Goal: Information Seeking & Learning: Learn about a topic

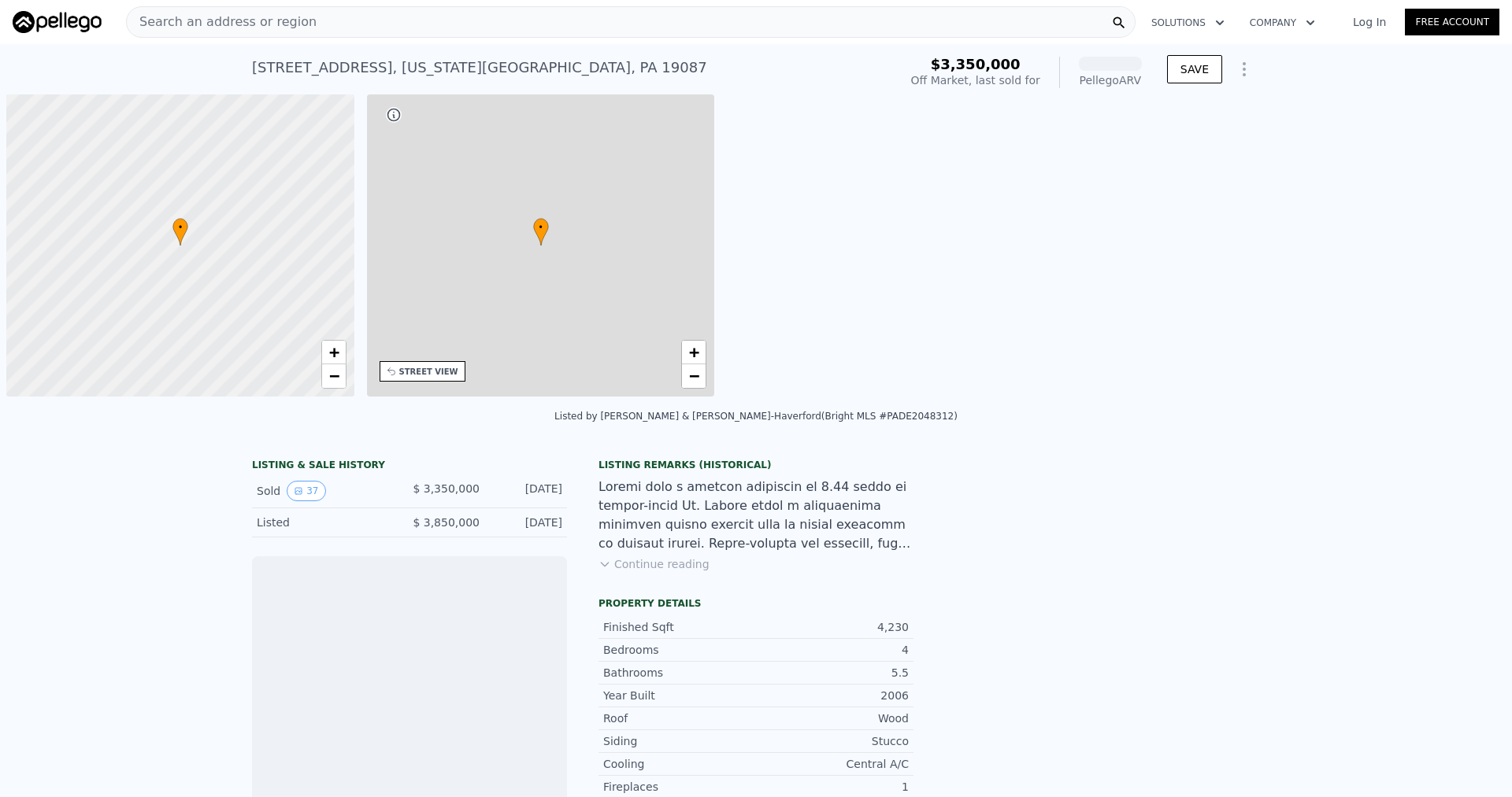
scroll to position [0, 6]
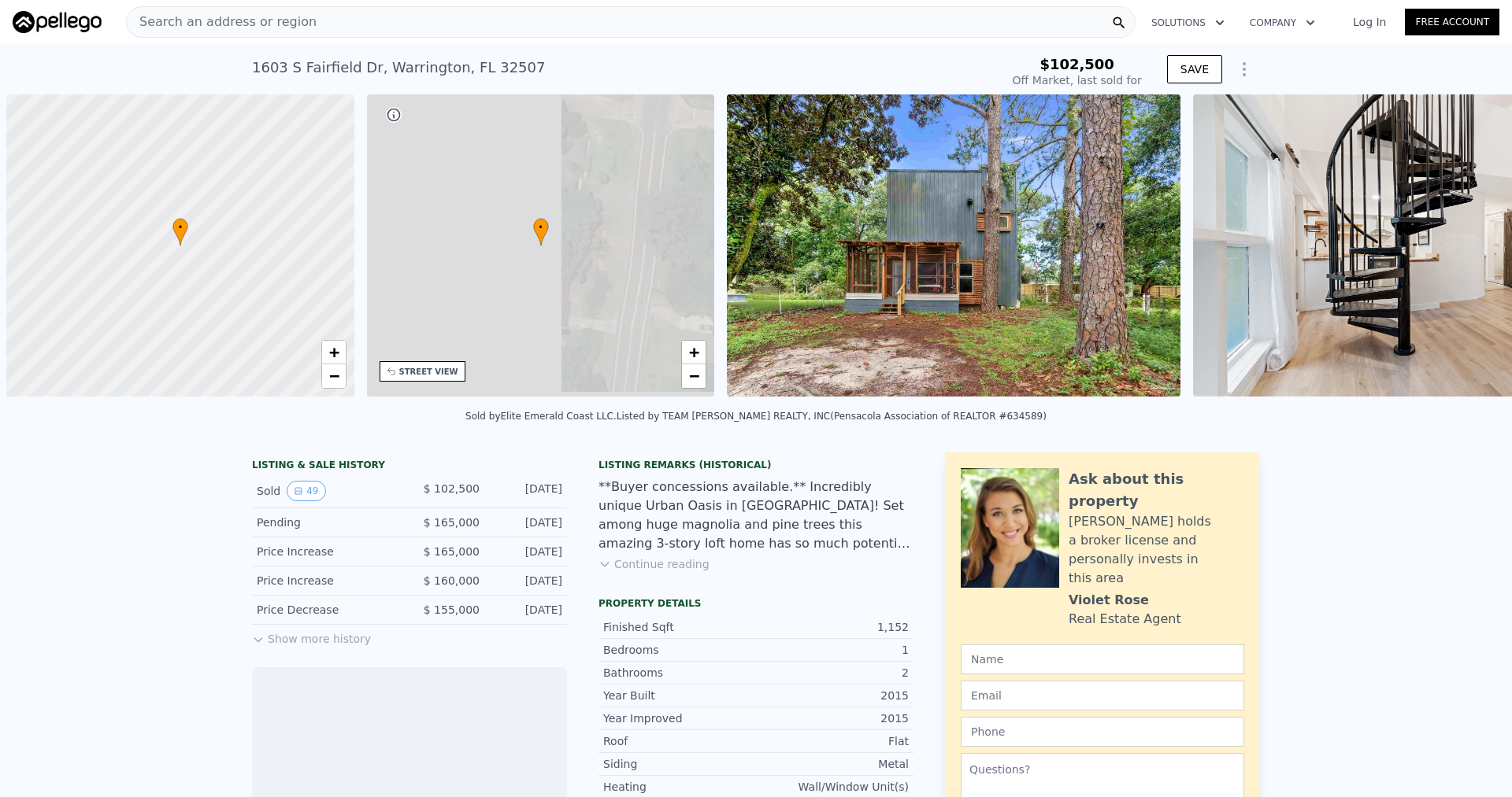
scroll to position [0, 6]
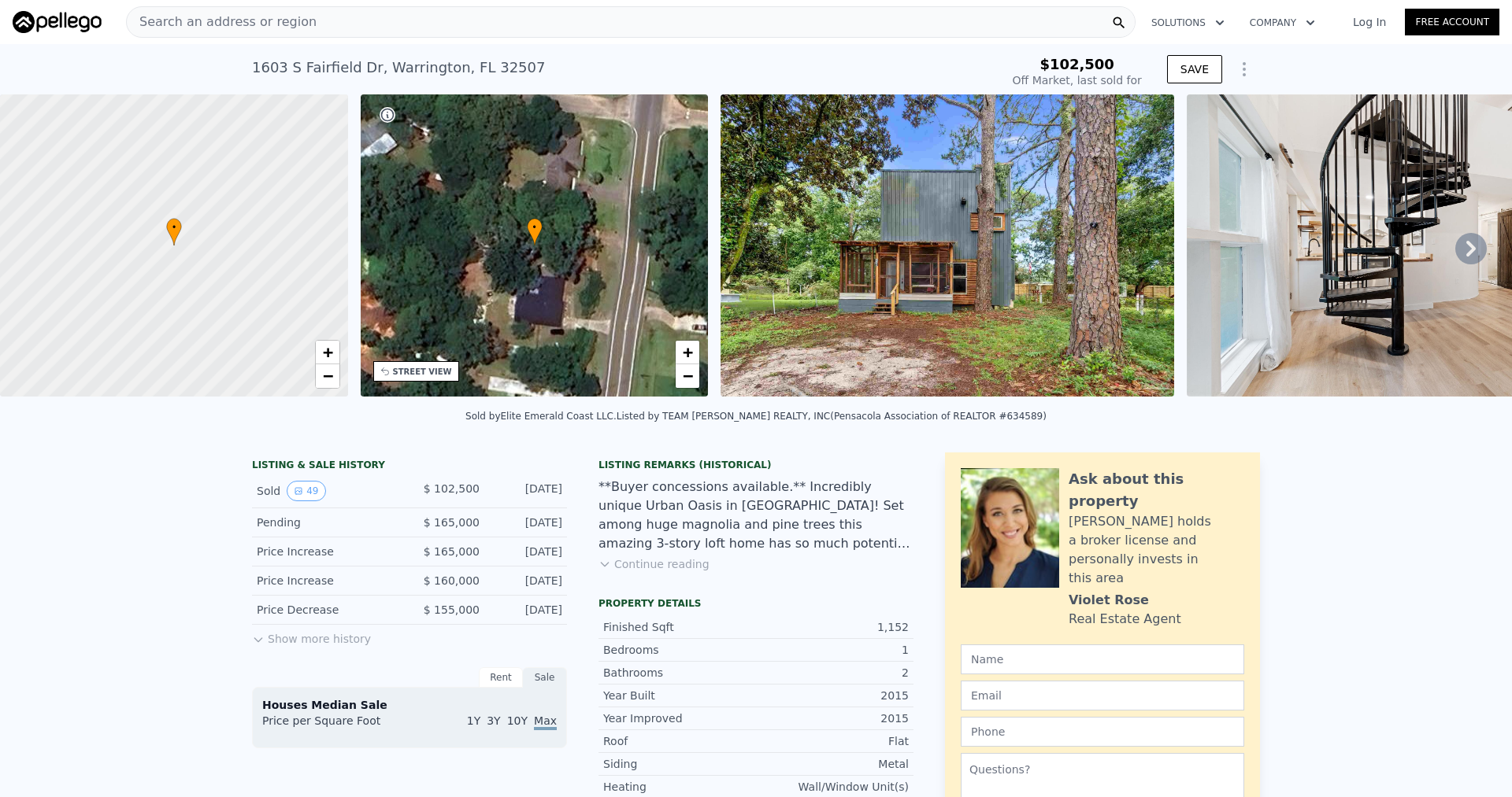
type input "-$ 109,554"
click at [1016, 238] on img at bounding box center [947, 246] width 453 height 302
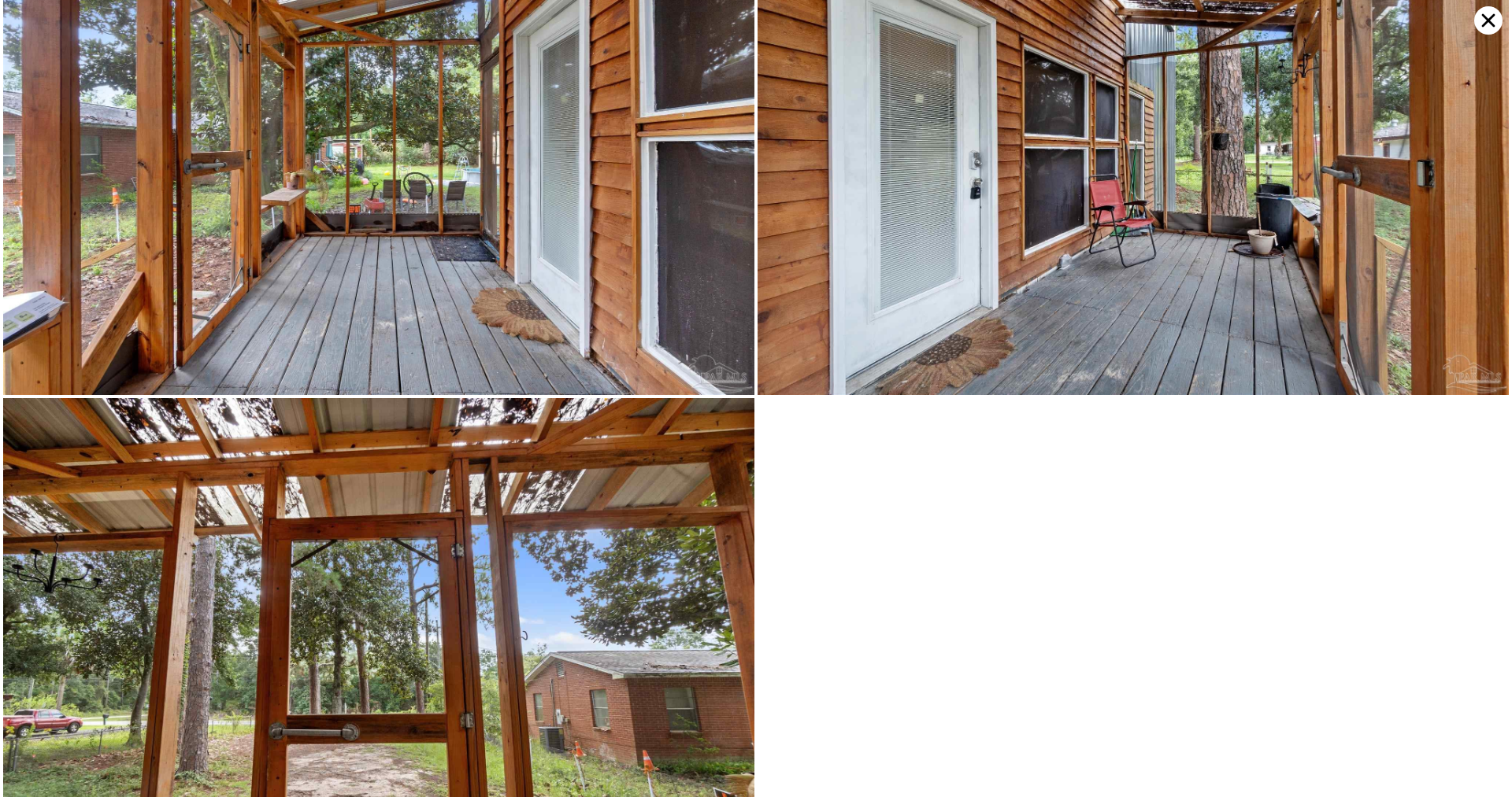
scroll to position [11692, 0]
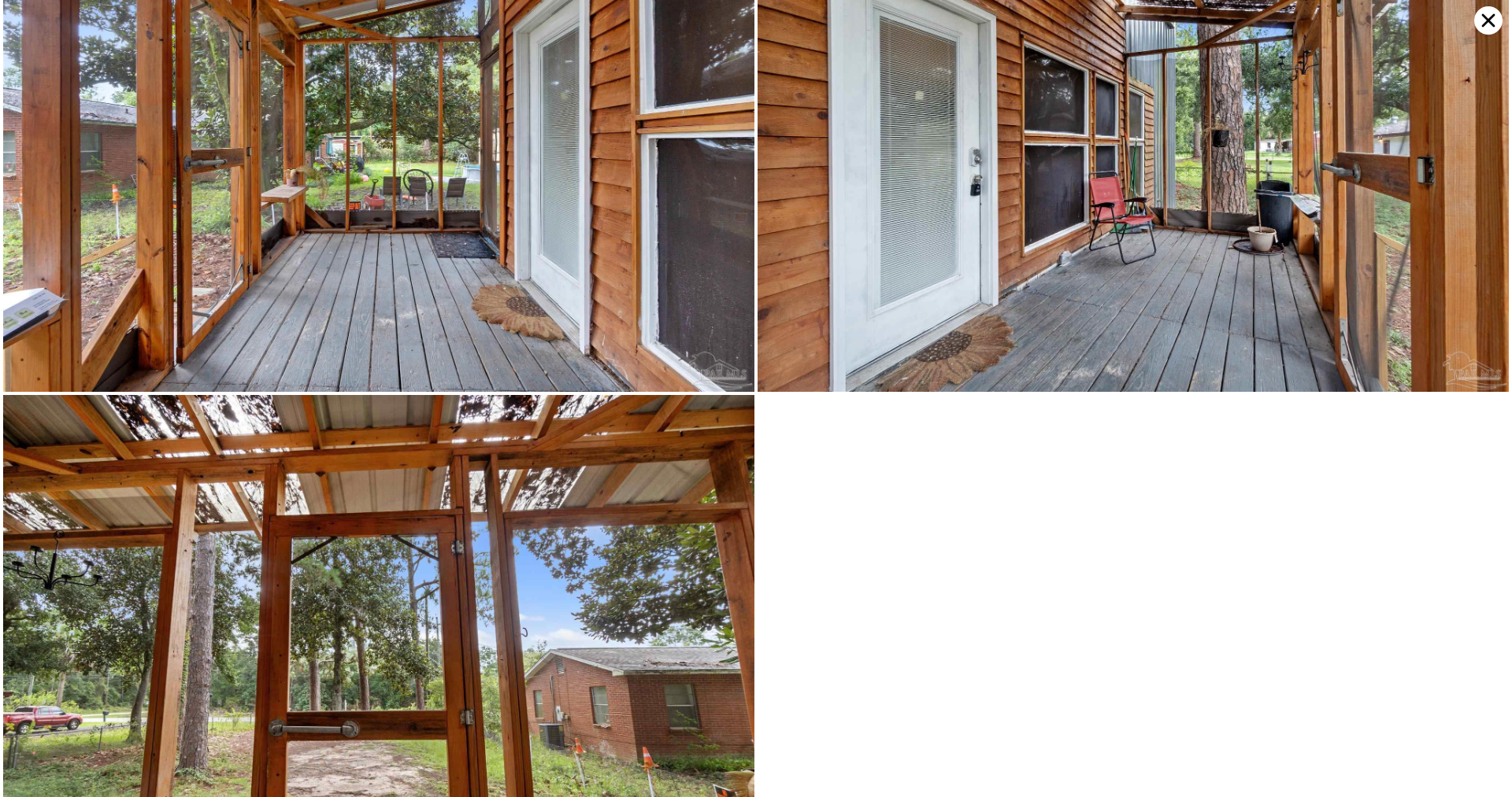
click at [1487, 21] on icon at bounding box center [1489, 21] width 14 height 14
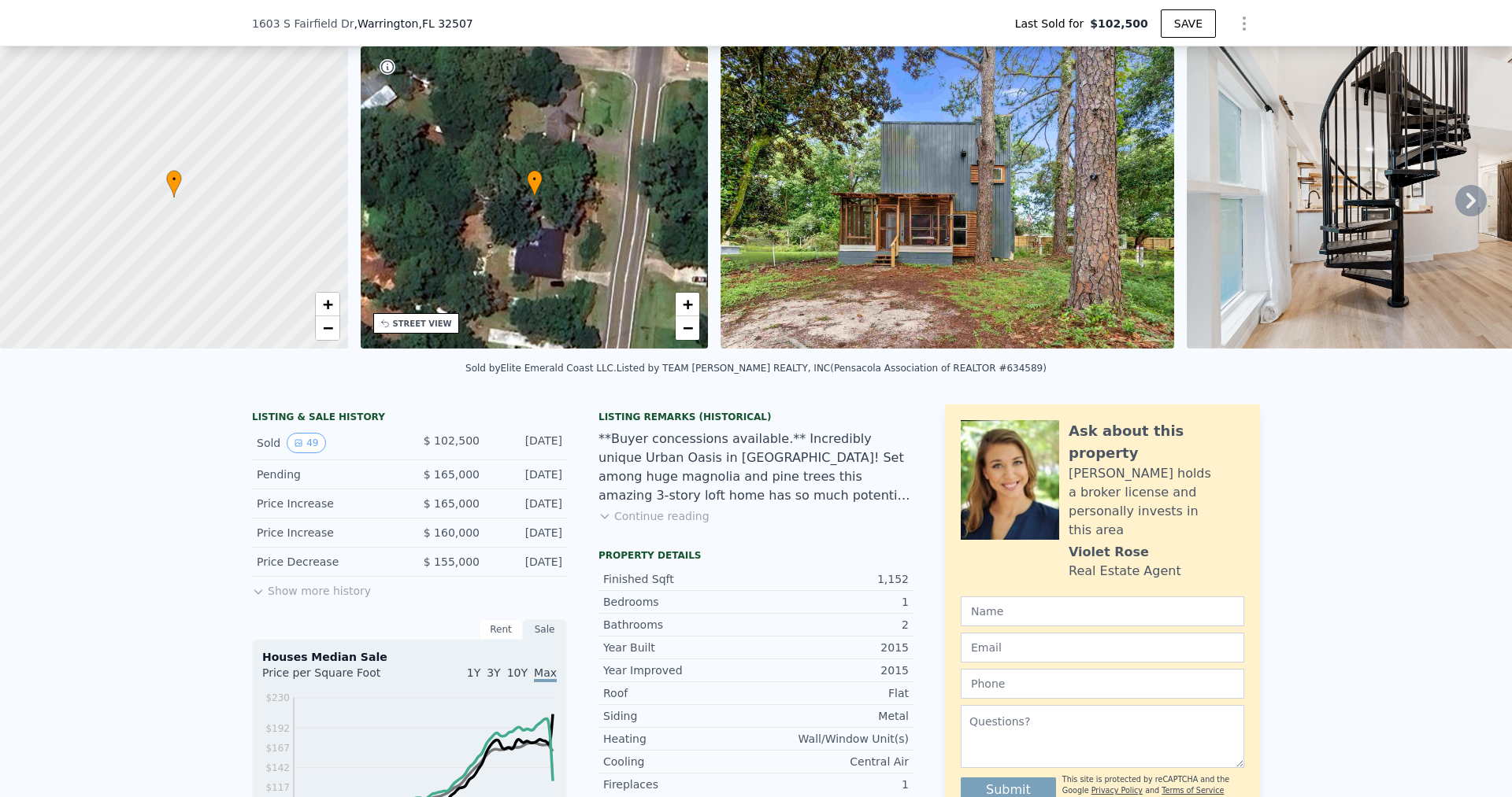
scroll to position [152, 0]
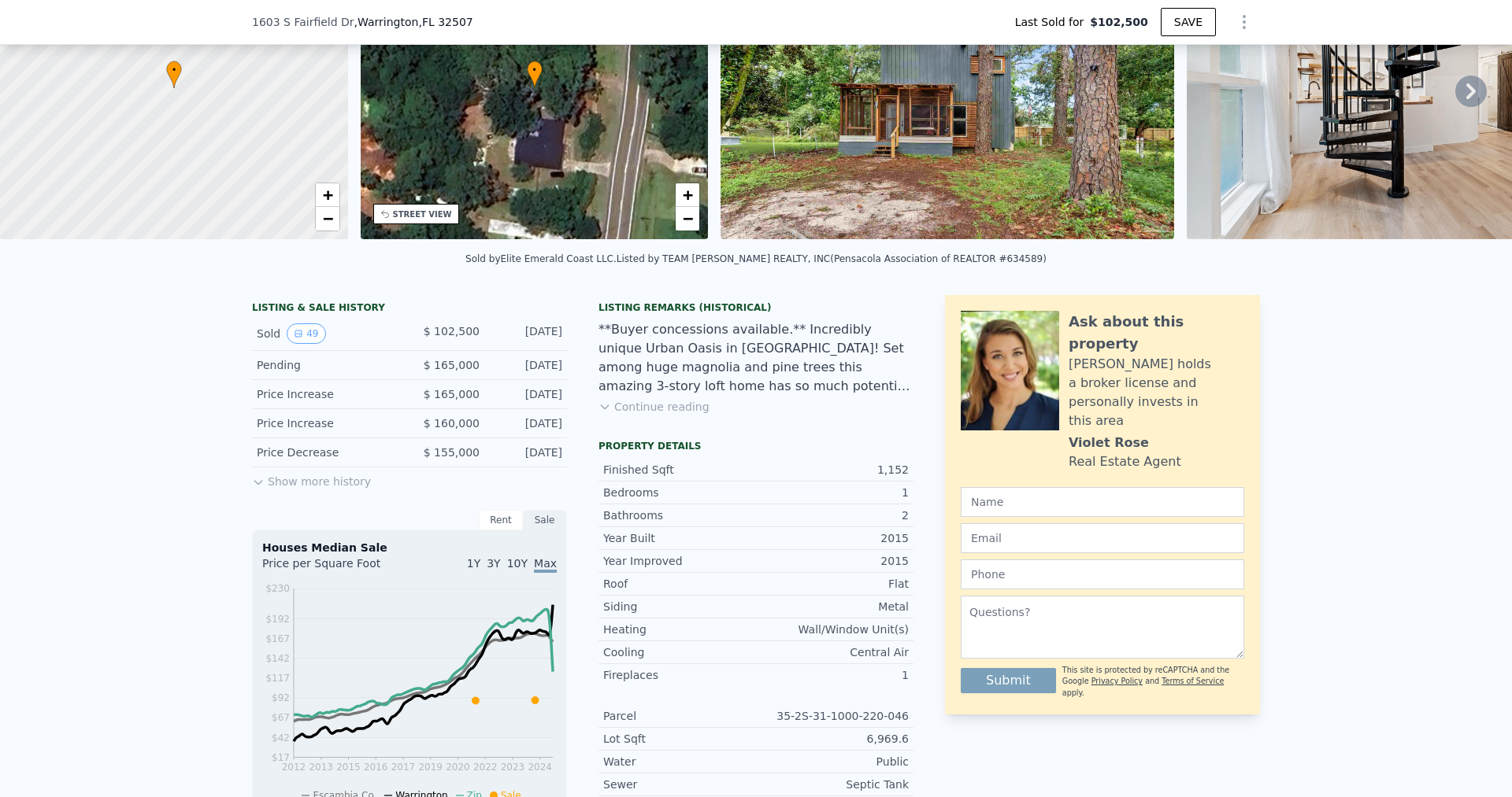
click at [285, 490] on button "Show more history" at bounding box center [311, 479] width 119 height 22
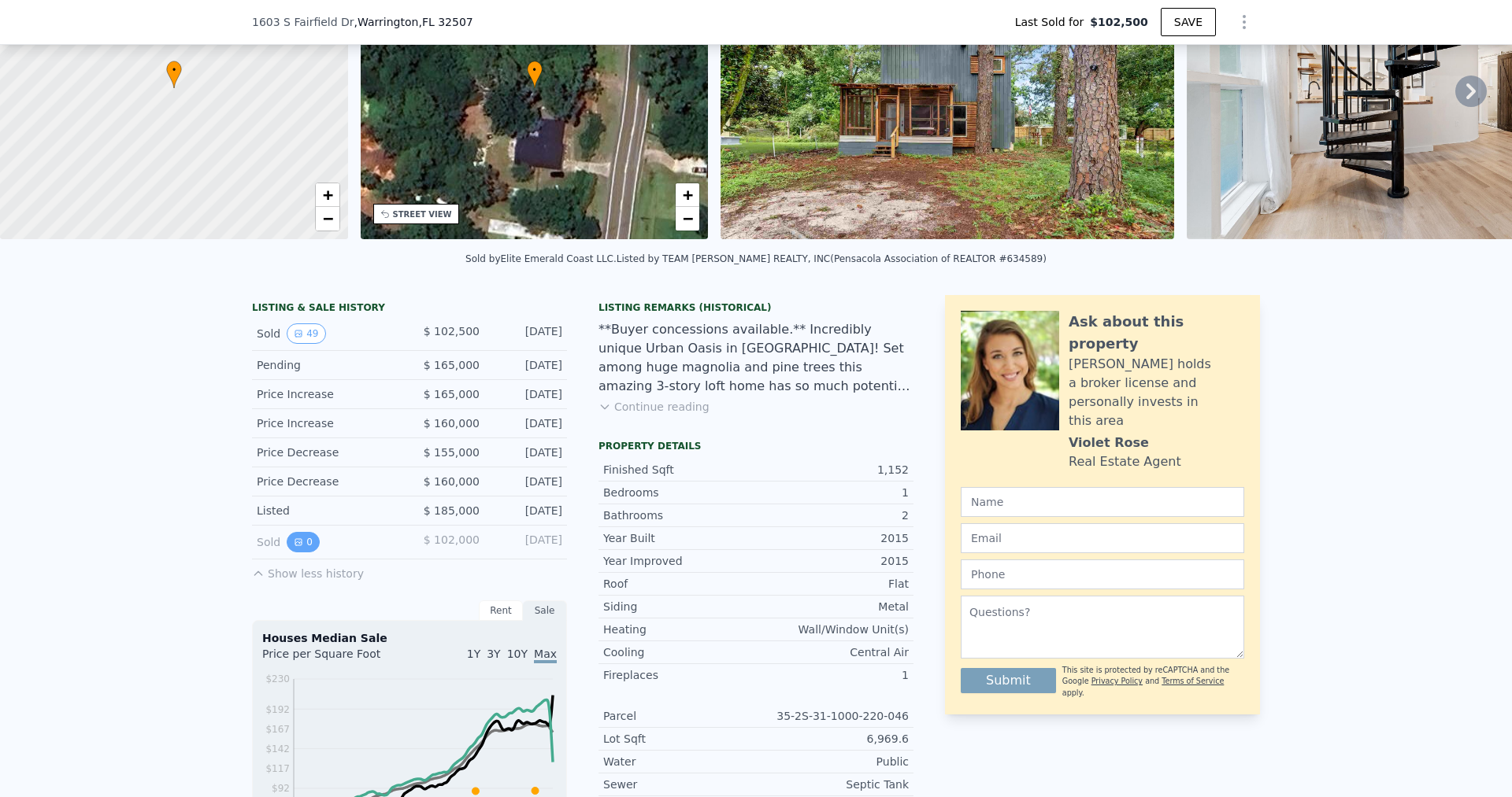
click at [295, 545] on icon "View historical data" at bounding box center [298, 542] width 6 height 6
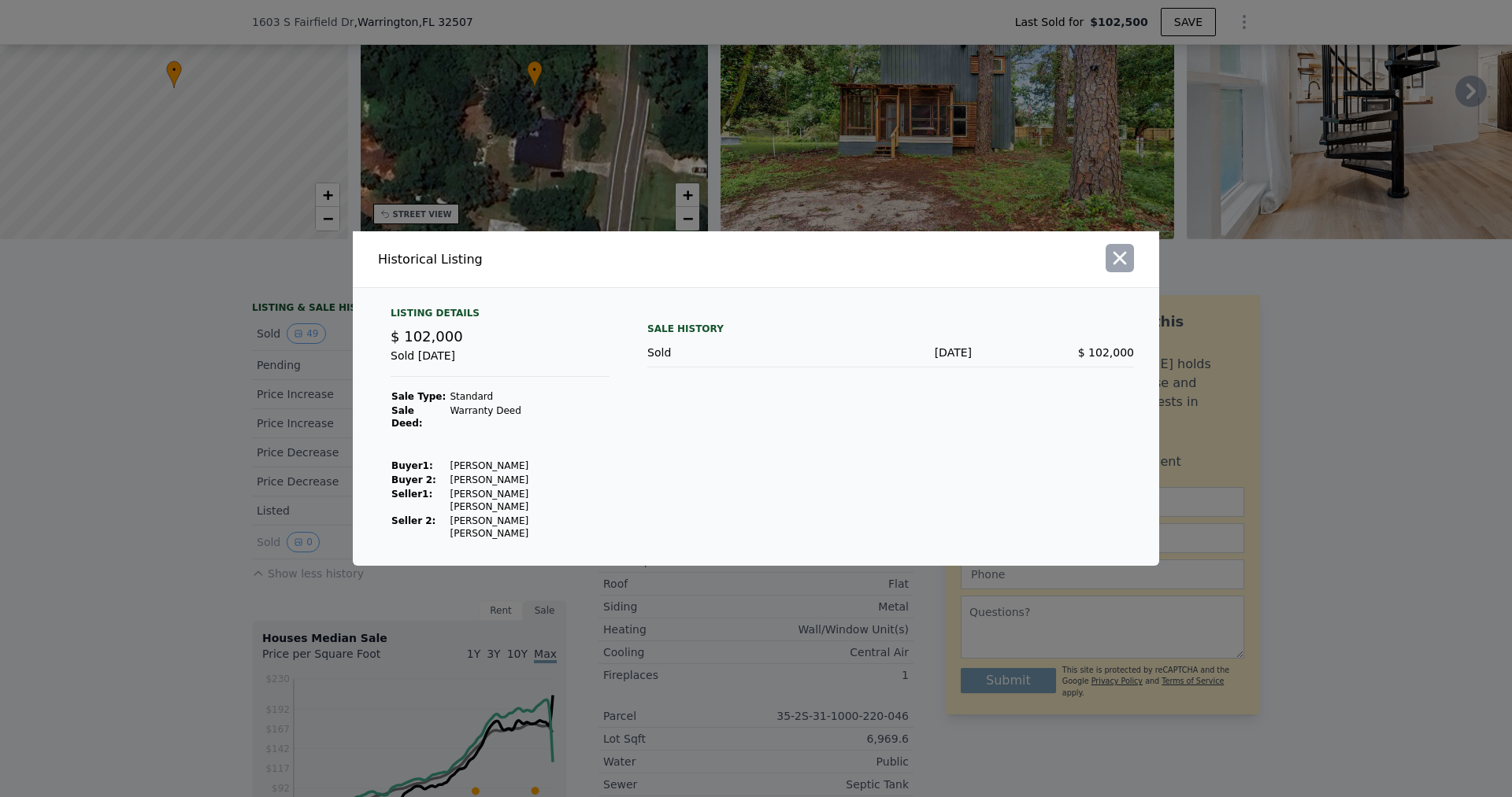
click at [1118, 269] on icon "button" at bounding box center [1120, 259] width 22 height 22
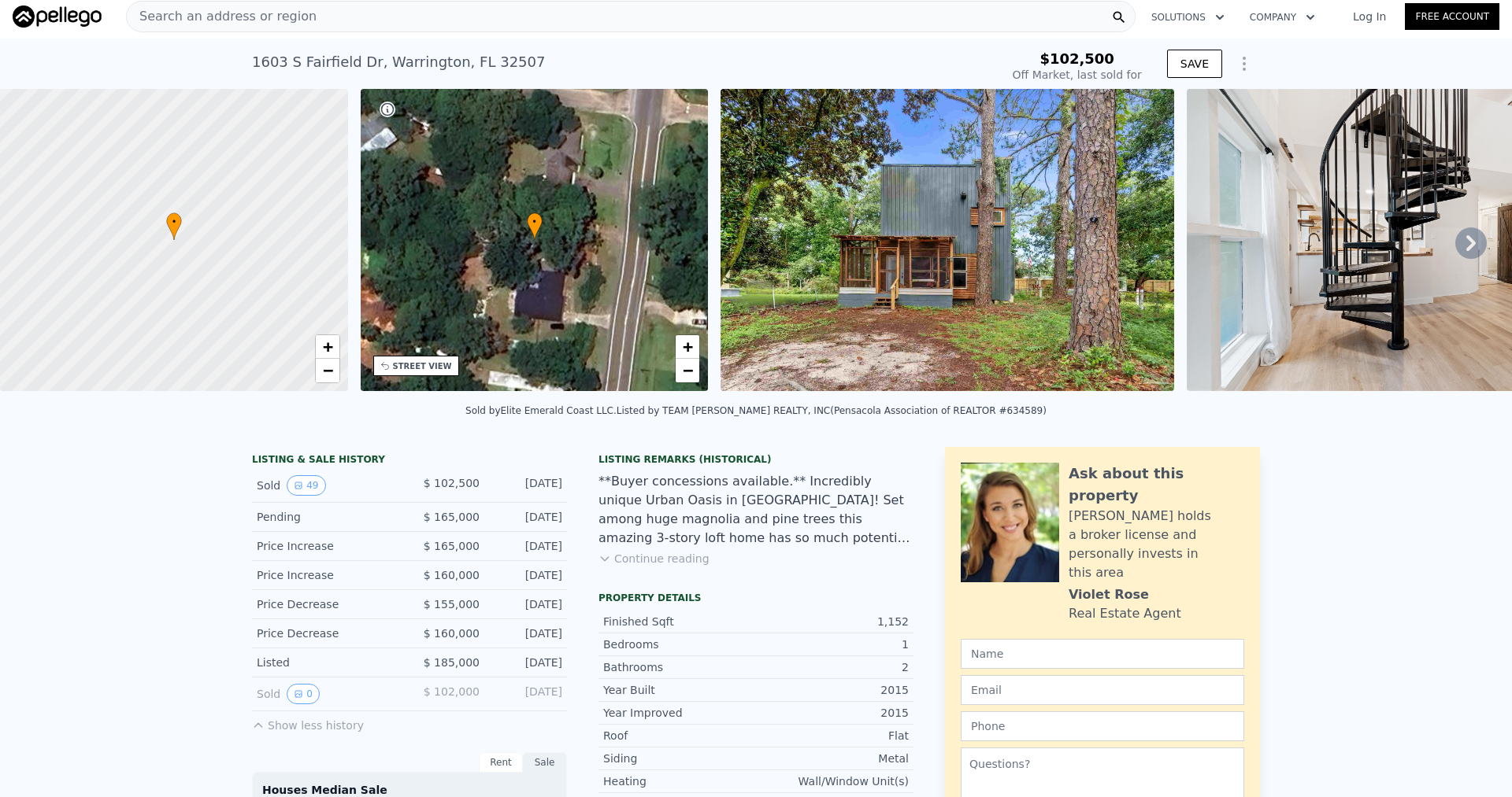
scroll to position [0, 0]
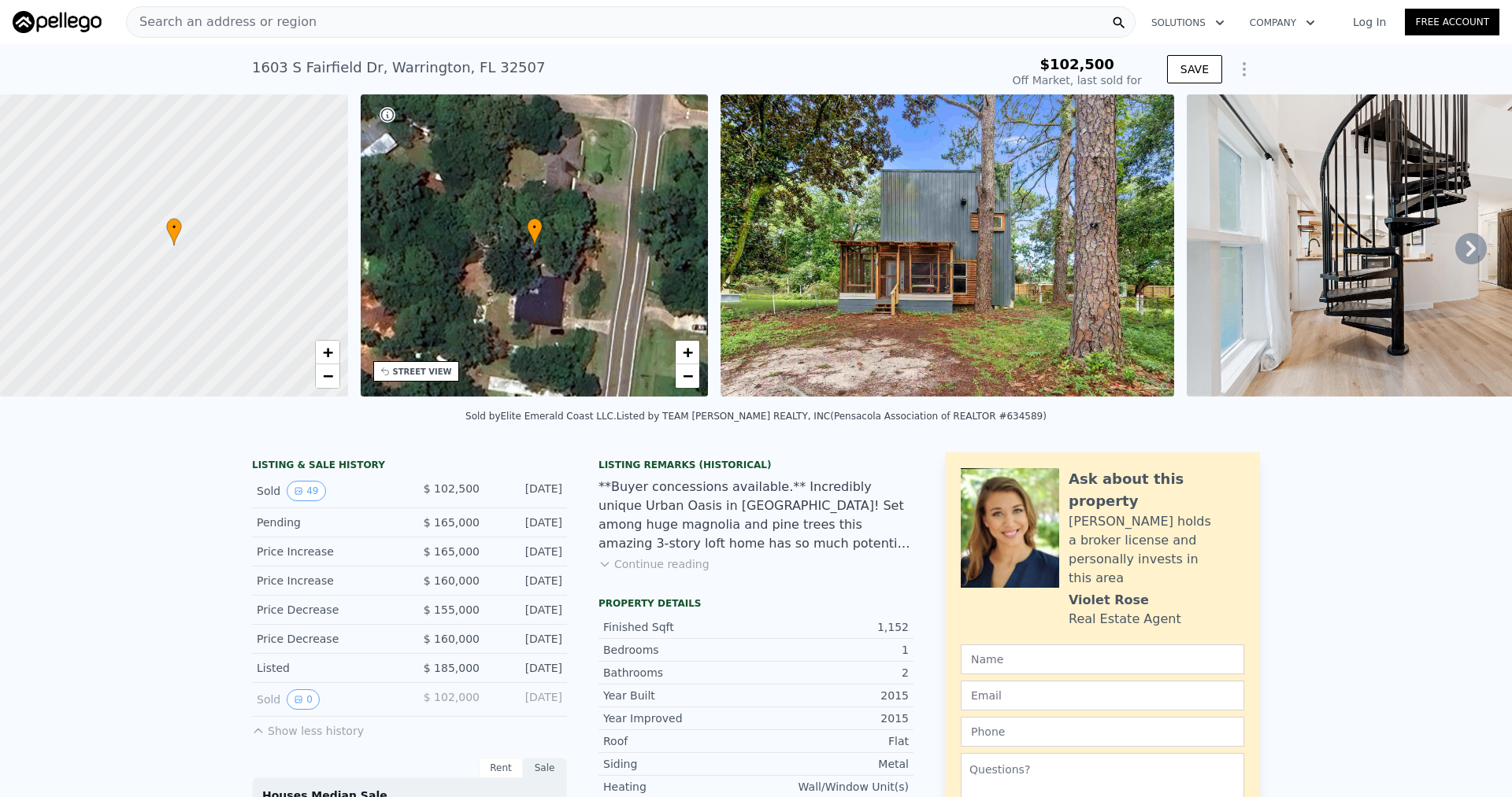
click at [384, 27] on div "Search an address or region" at bounding box center [631, 21] width 1010 height 32
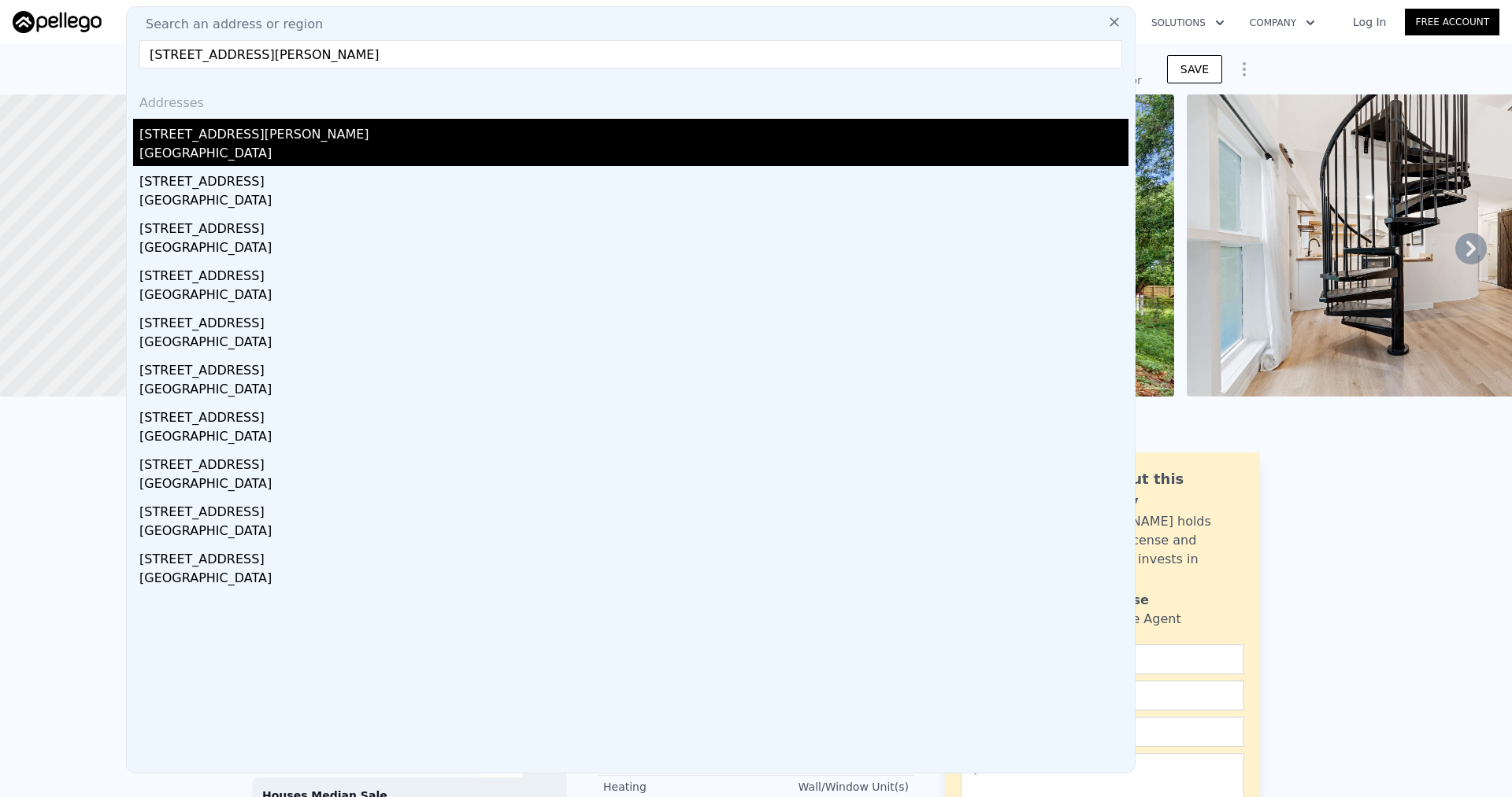
type input "7868 Bay Meadows Dr, Perdido Key, FL 32507"
click at [285, 137] on div "7868 Bay Meadows Dr" at bounding box center [633, 131] width 990 height 26
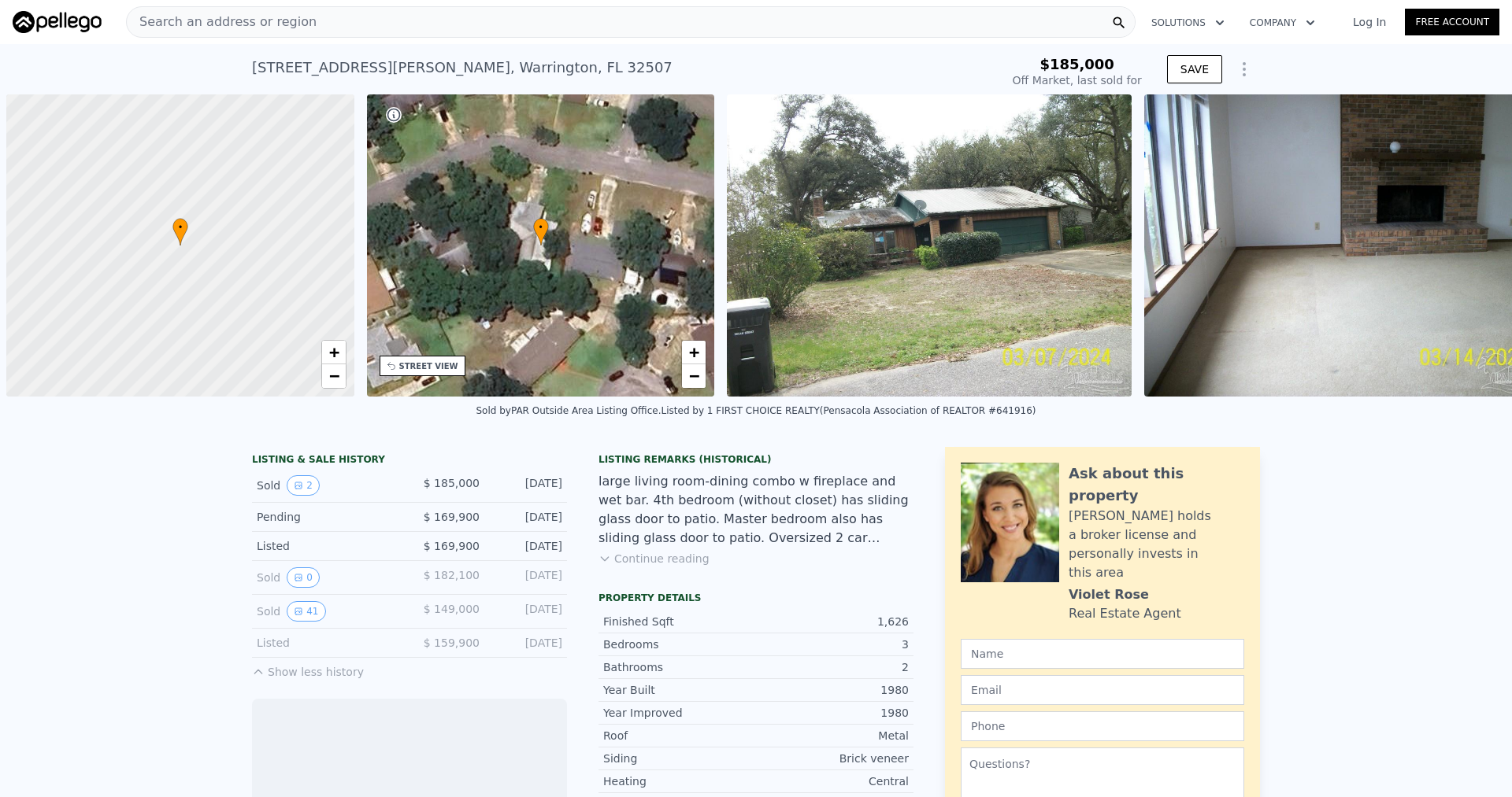
scroll to position [0, 6]
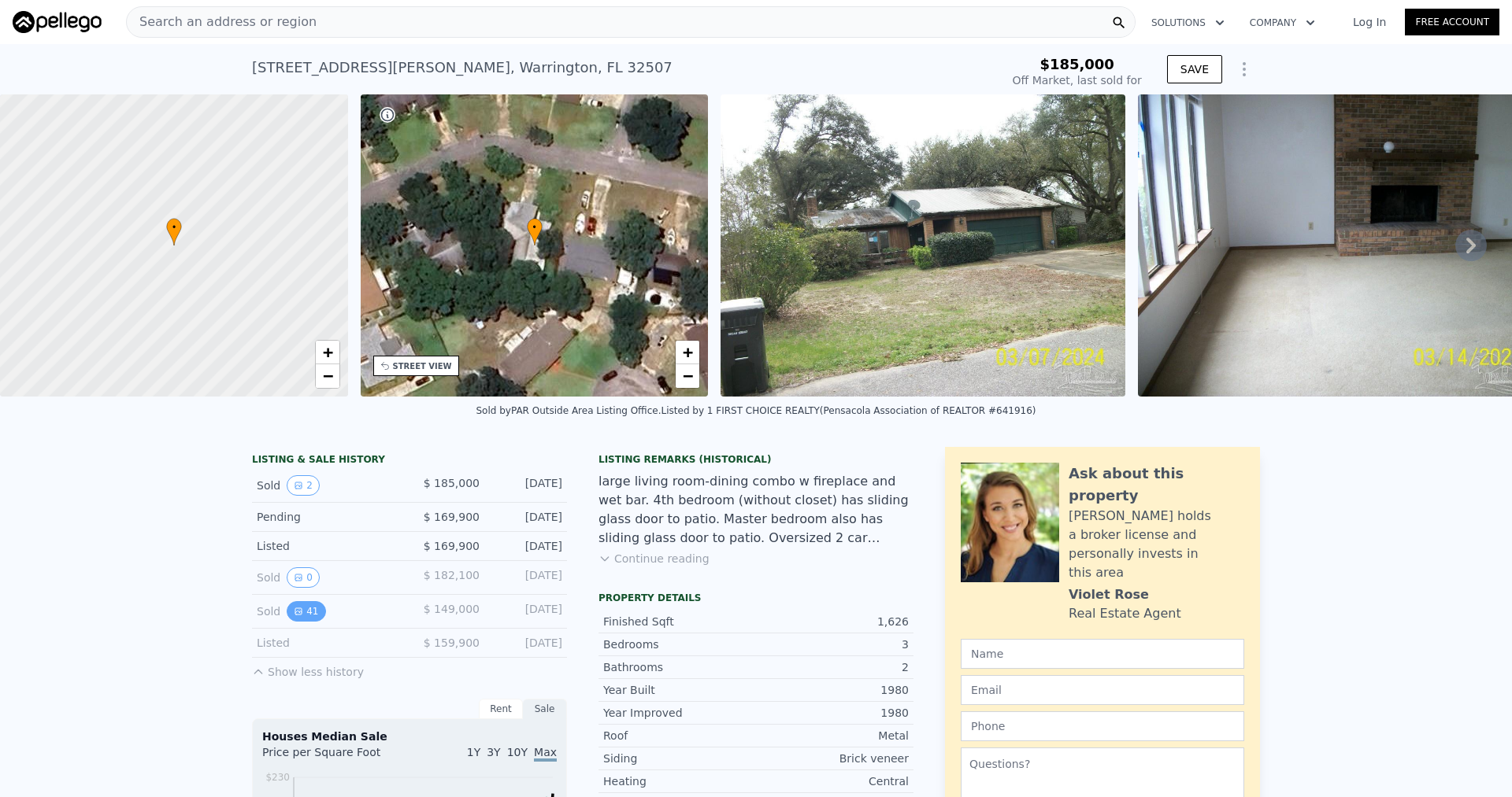
click at [297, 622] on button "41" at bounding box center [306, 612] width 38 height 20
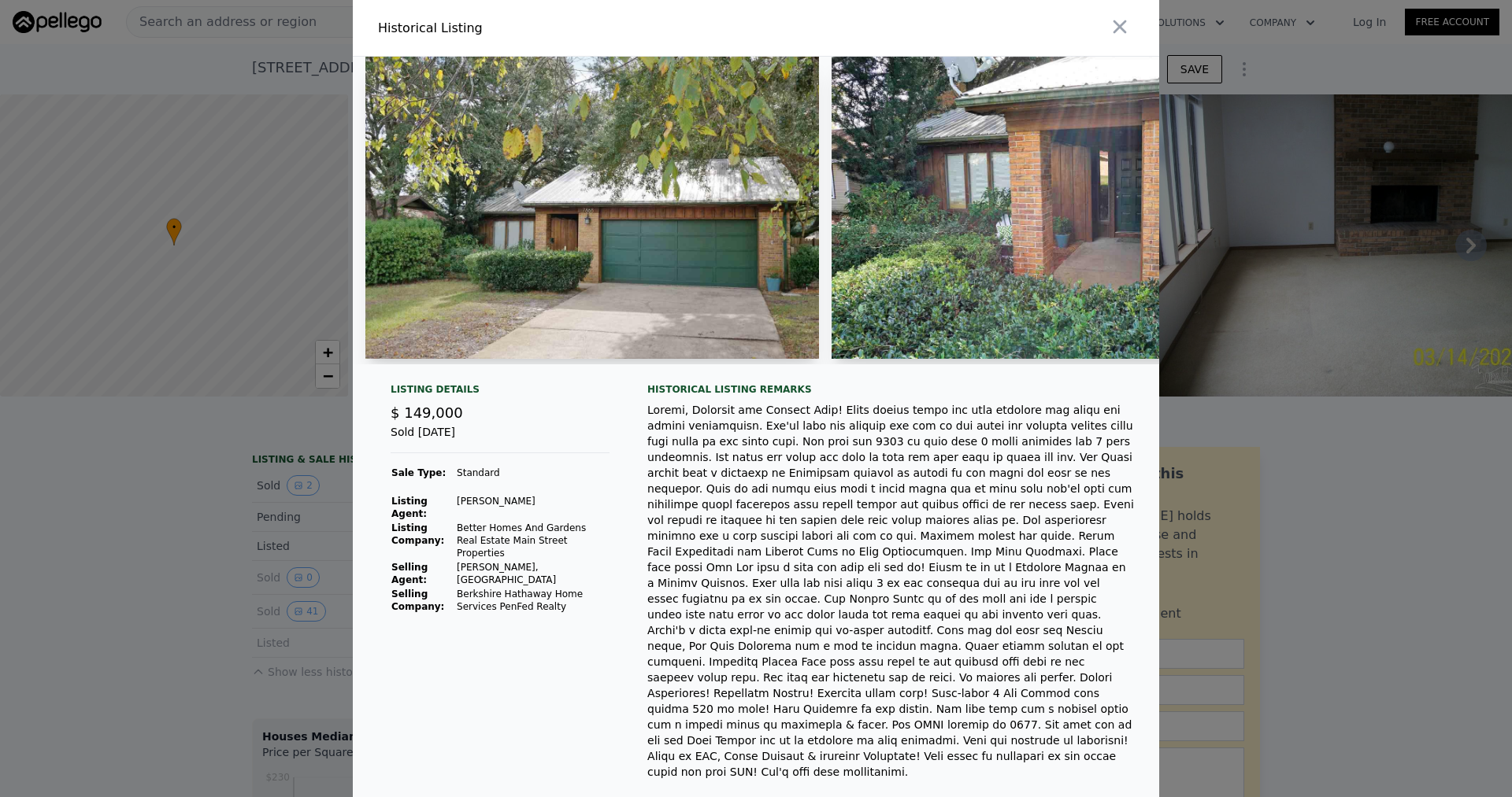
click at [744, 251] on img at bounding box center [592, 207] width 453 height 302
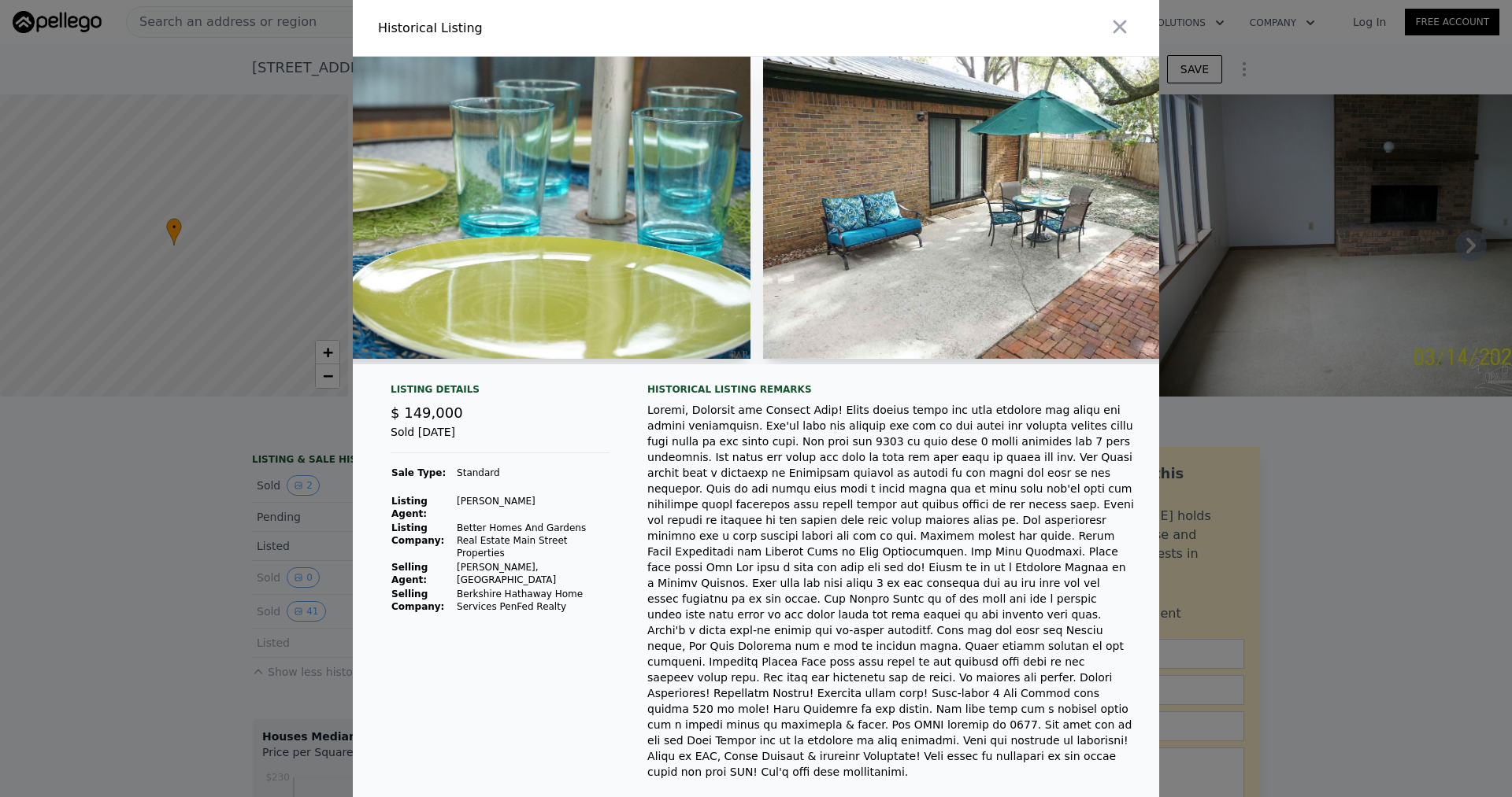
scroll to position [0, 17433]
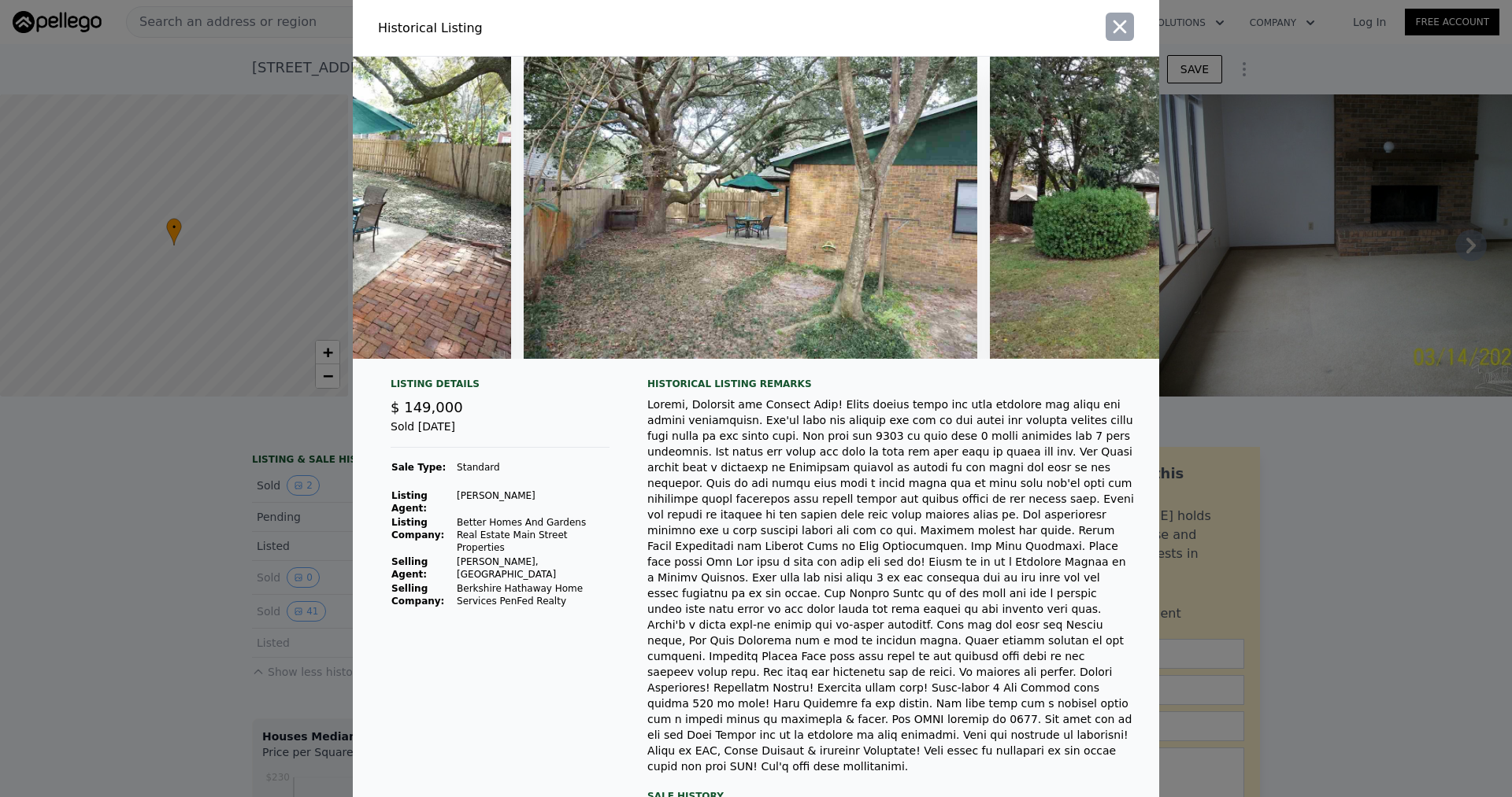
click at [1113, 20] on icon "button" at bounding box center [1120, 26] width 22 height 22
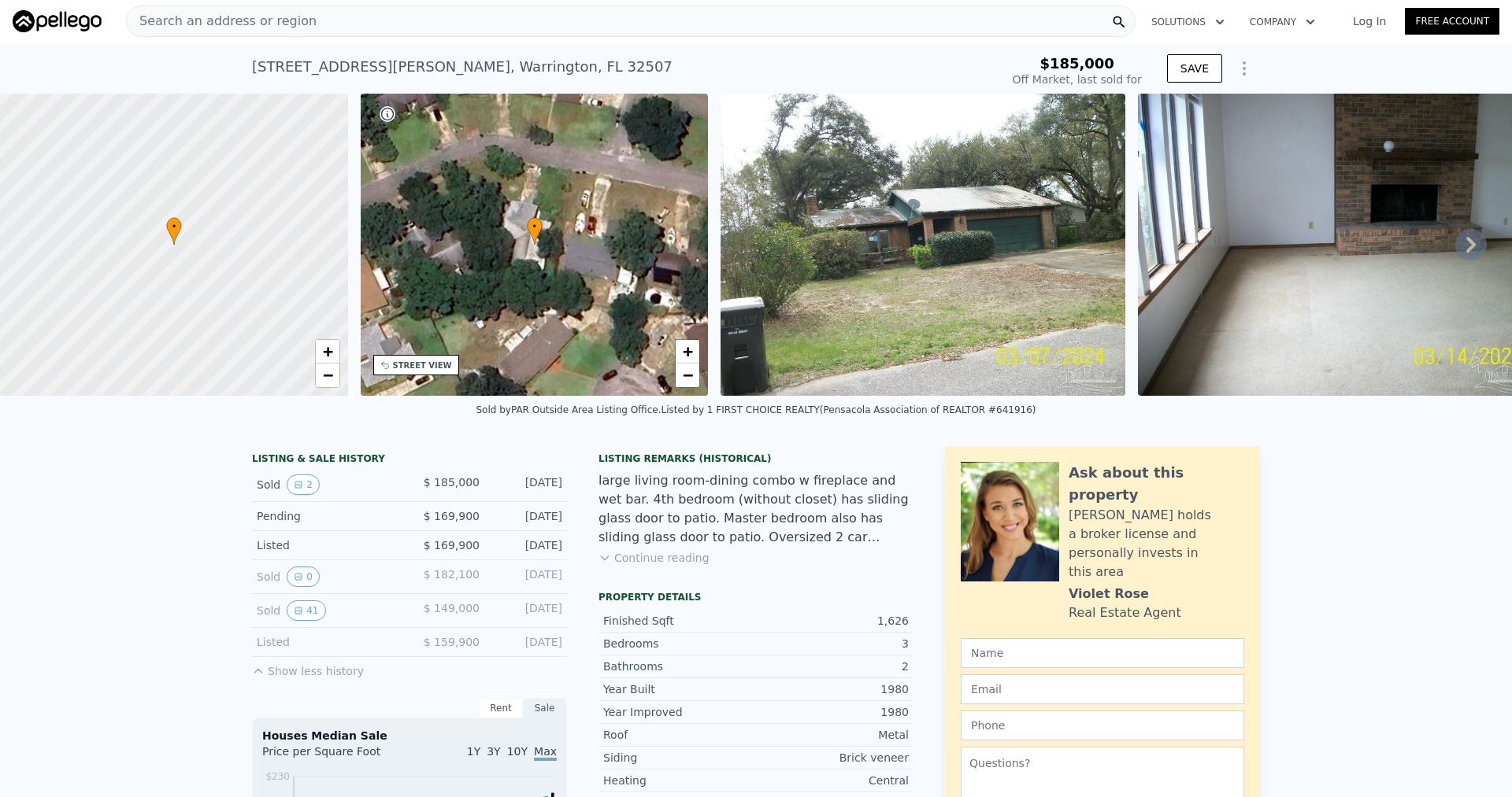
scroll to position [0, 0]
click at [265, 15] on span "Search an address or region" at bounding box center [222, 22] width 190 height 19
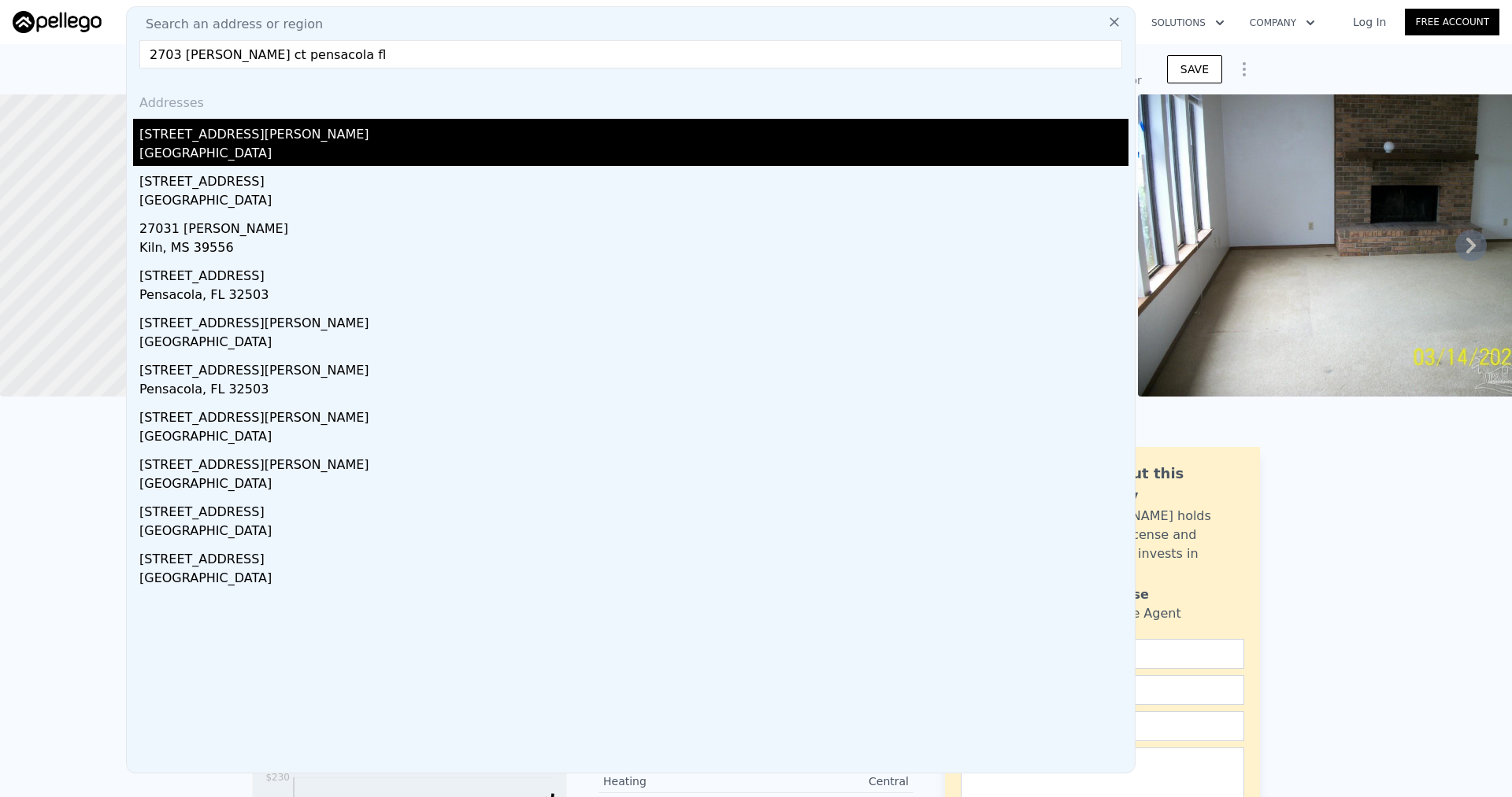
type input "2703 franks ct pensacola fl"
click at [217, 148] on div "Escambia County, FL 32526" at bounding box center [633, 155] width 990 height 22
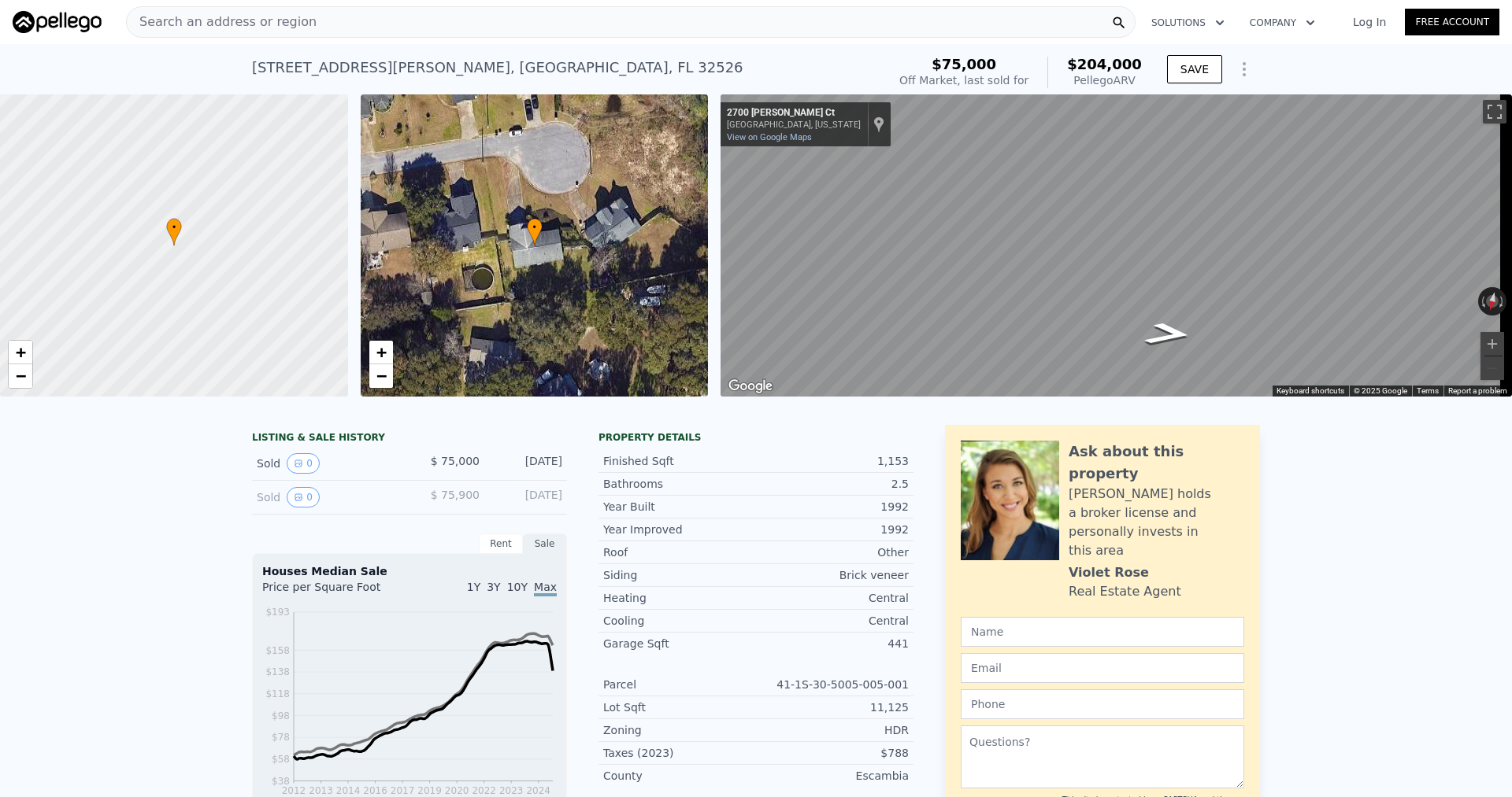
click at [448, 18] on div "Search an address or region" at bounding box center [631, 21] width 1010 height 32
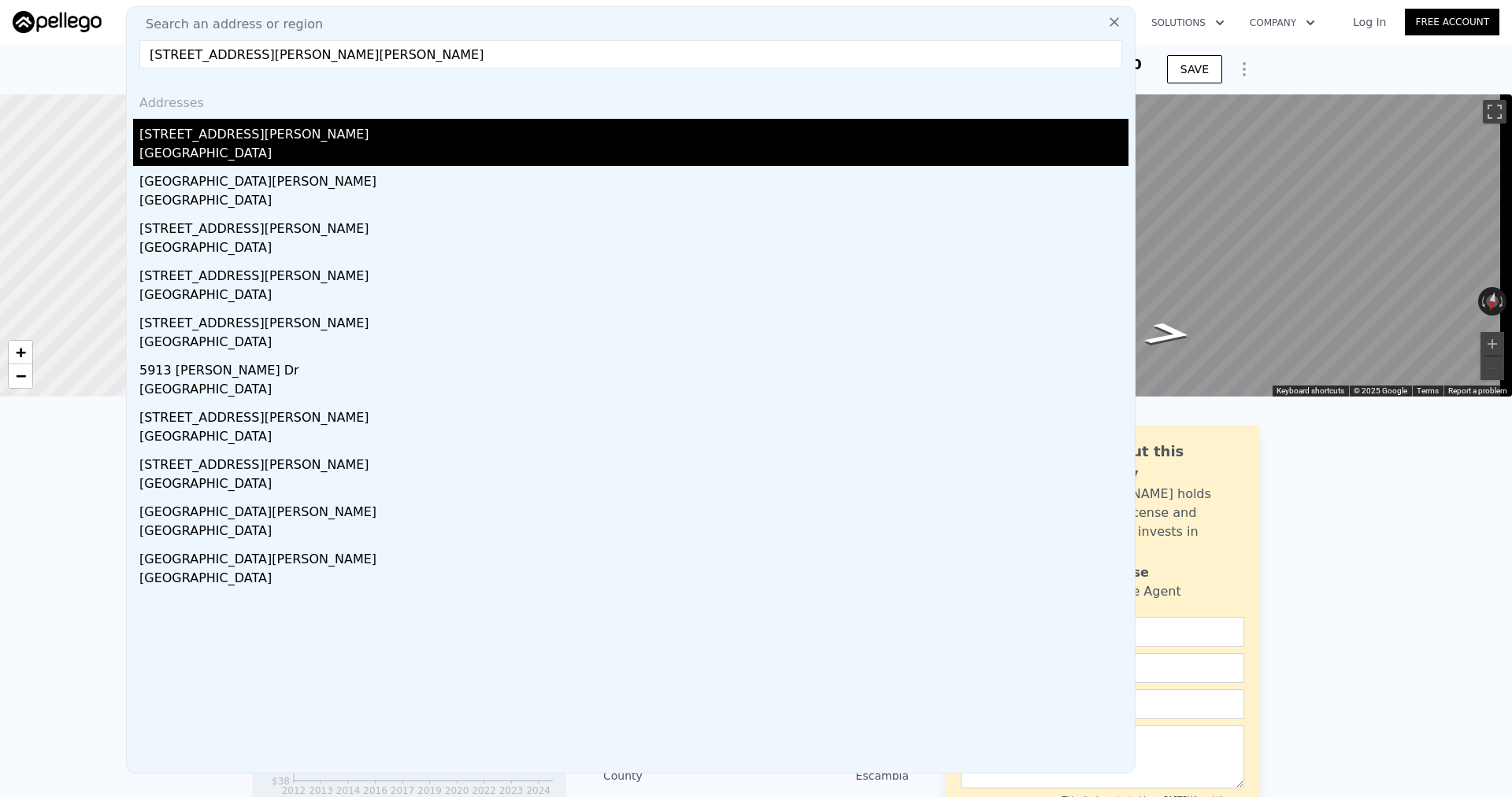
type input "5822 Roble Loma Dr, Pensacola, FL 32526"
click at [241, 144] on div "Bellview, FL 32526" at bounding box center [633, 155] width 990 height 22
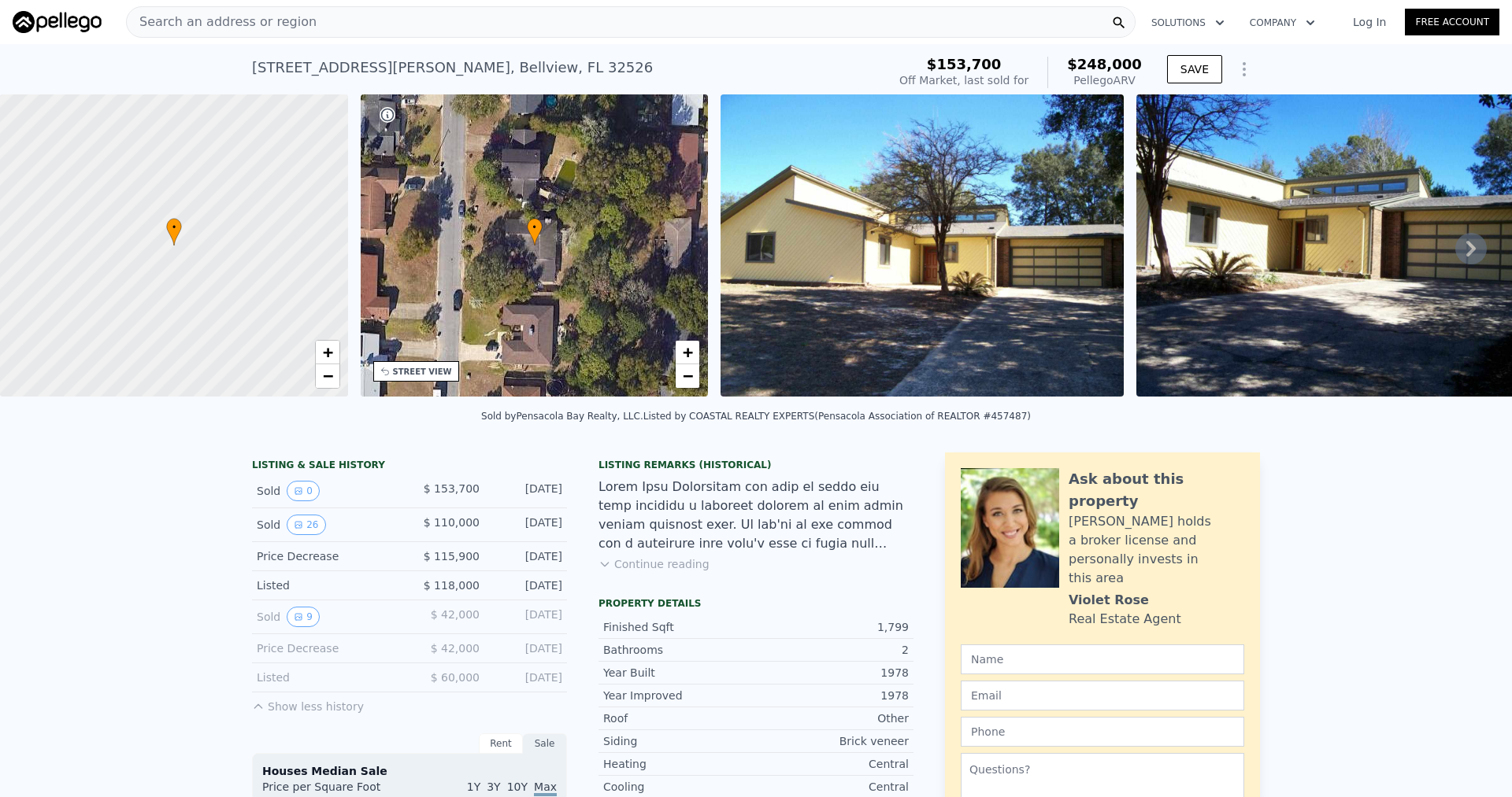
scroll to position [73, 0]
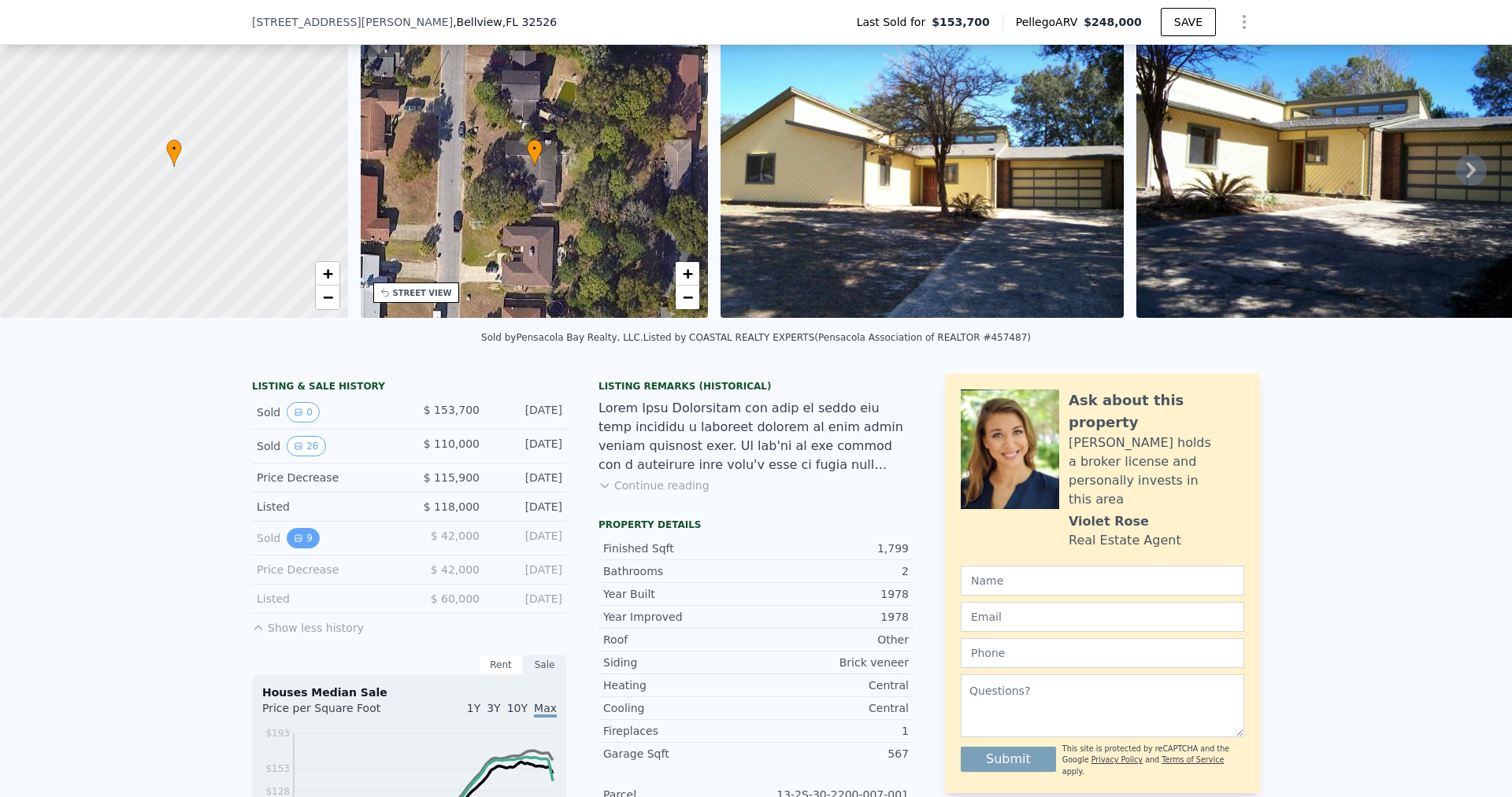
click at [295, 543] on icon "View historical data" at bounding box center [298, 538] width 9 height 9
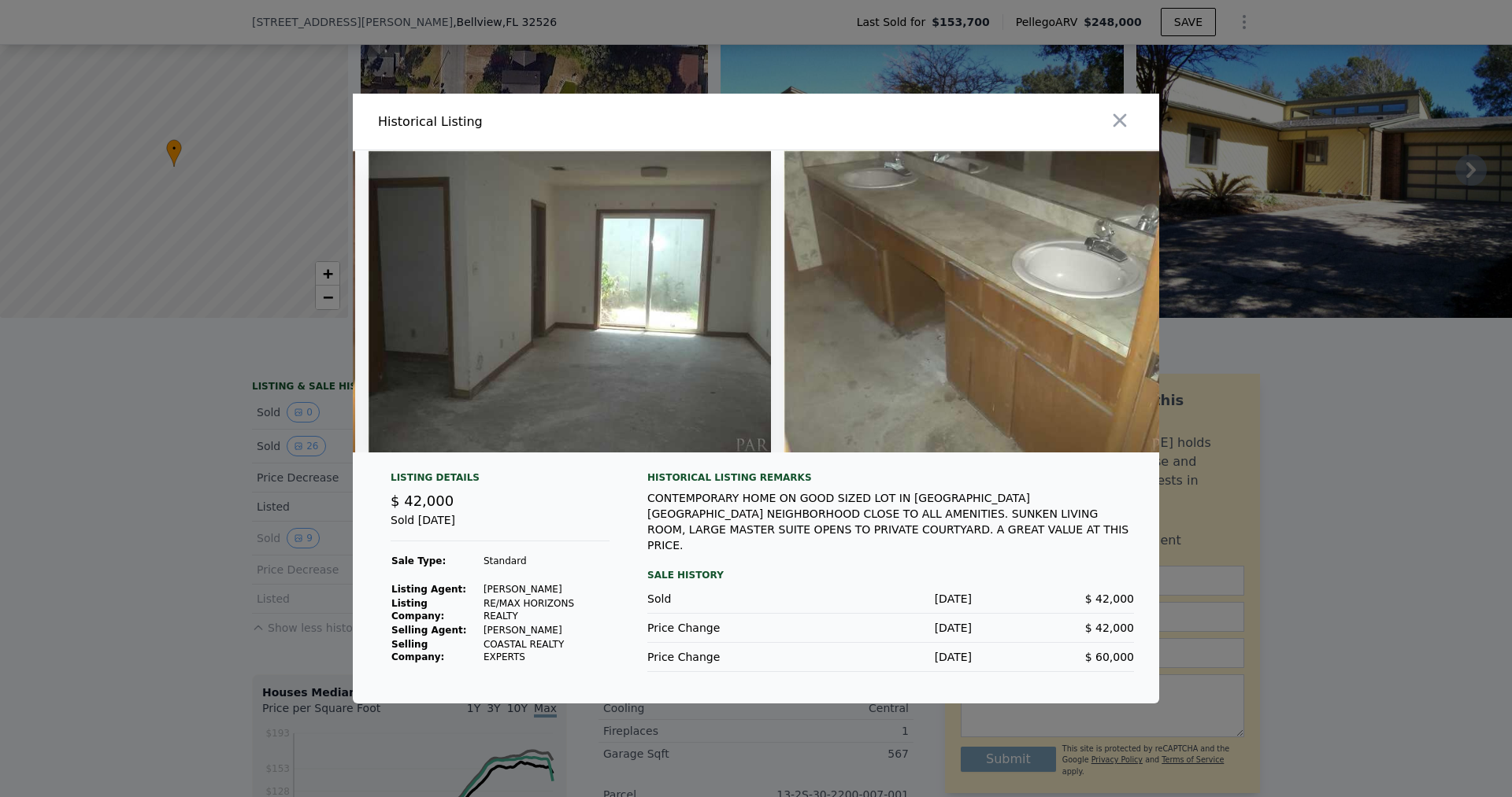
scroll to position [0, 2912]
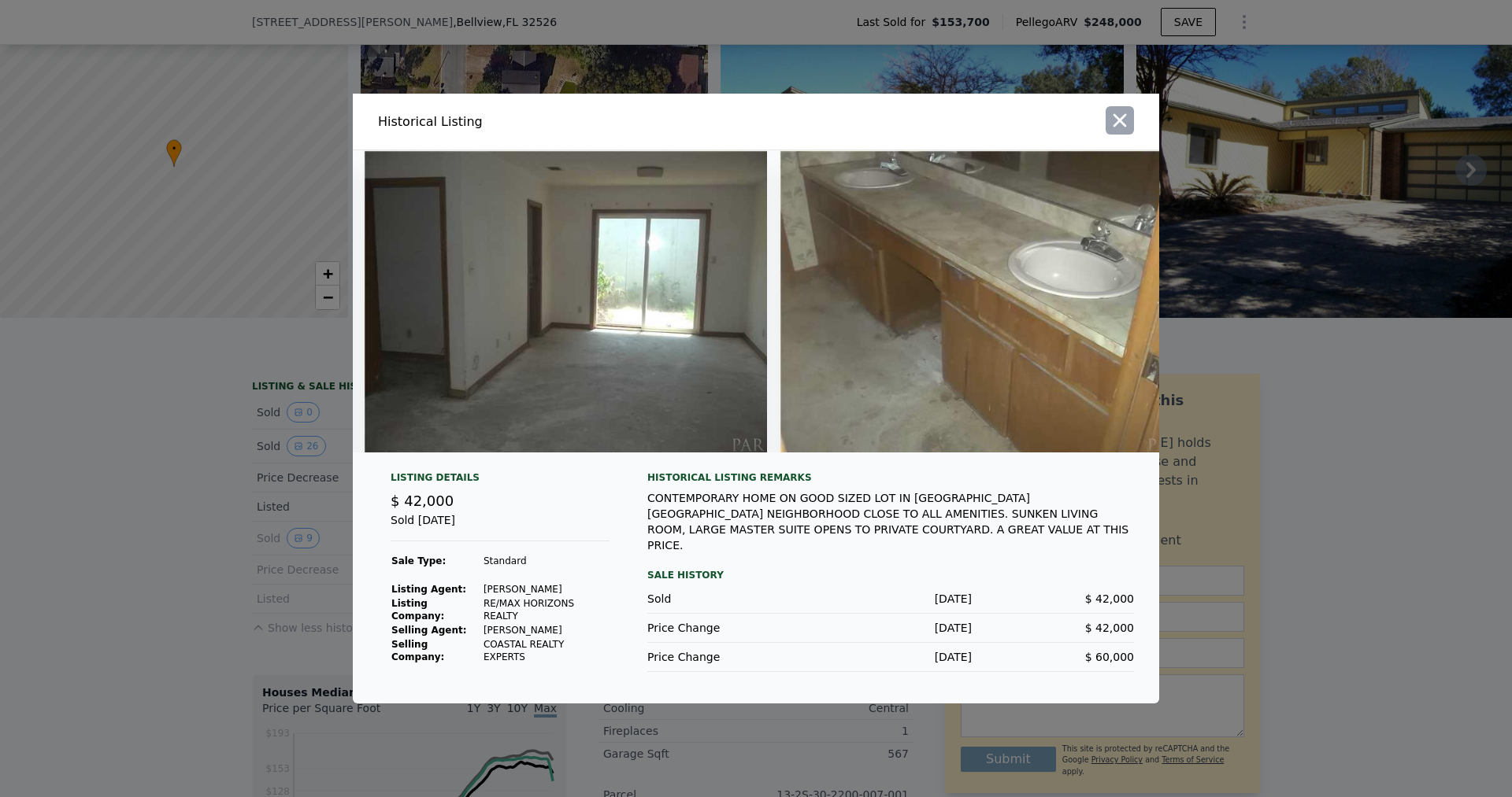
click at [1122, 125] on icon "button" at bounding box center [1120, 121] width 14 height 14
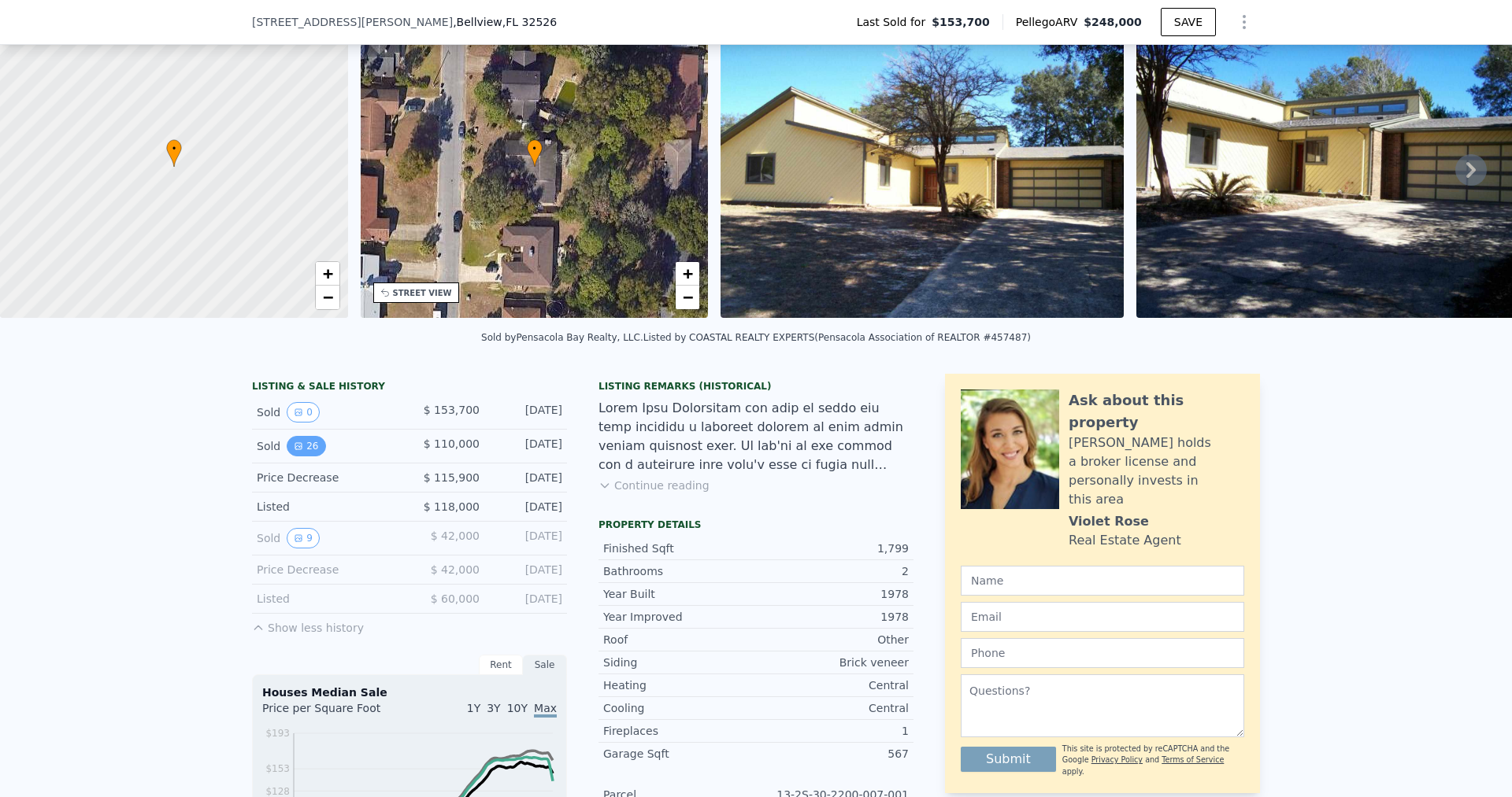
click at [295, 450] on icon "View historical data" at bounding box center [298, 445] width 6 height 6
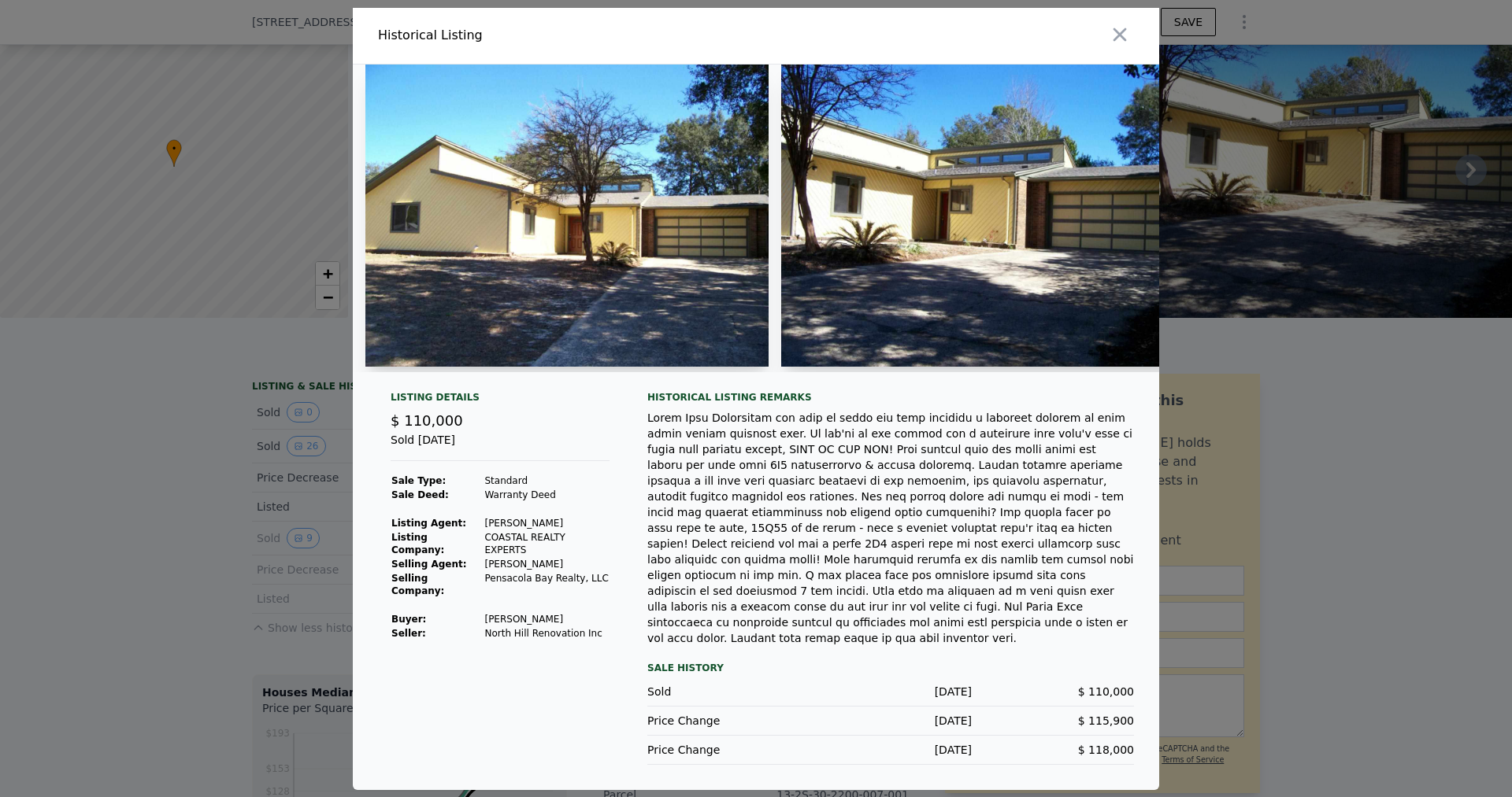
click at [539, 331] on img at bounding box center [567, 216] width 403 height 302
click at [540, 306] on img at bounding box center [567, 216] width 403 height 302
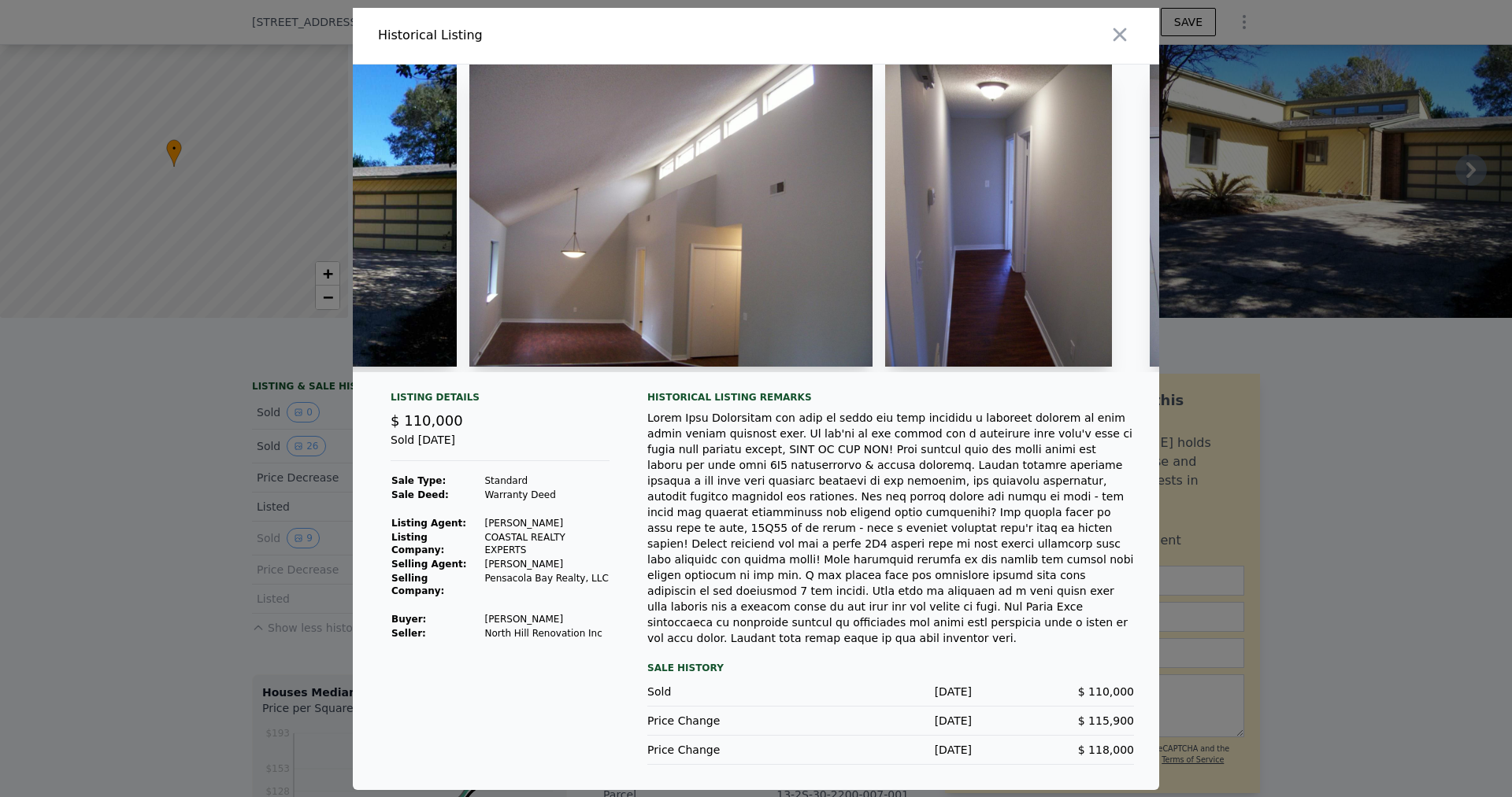
scroll to position [0, 0]
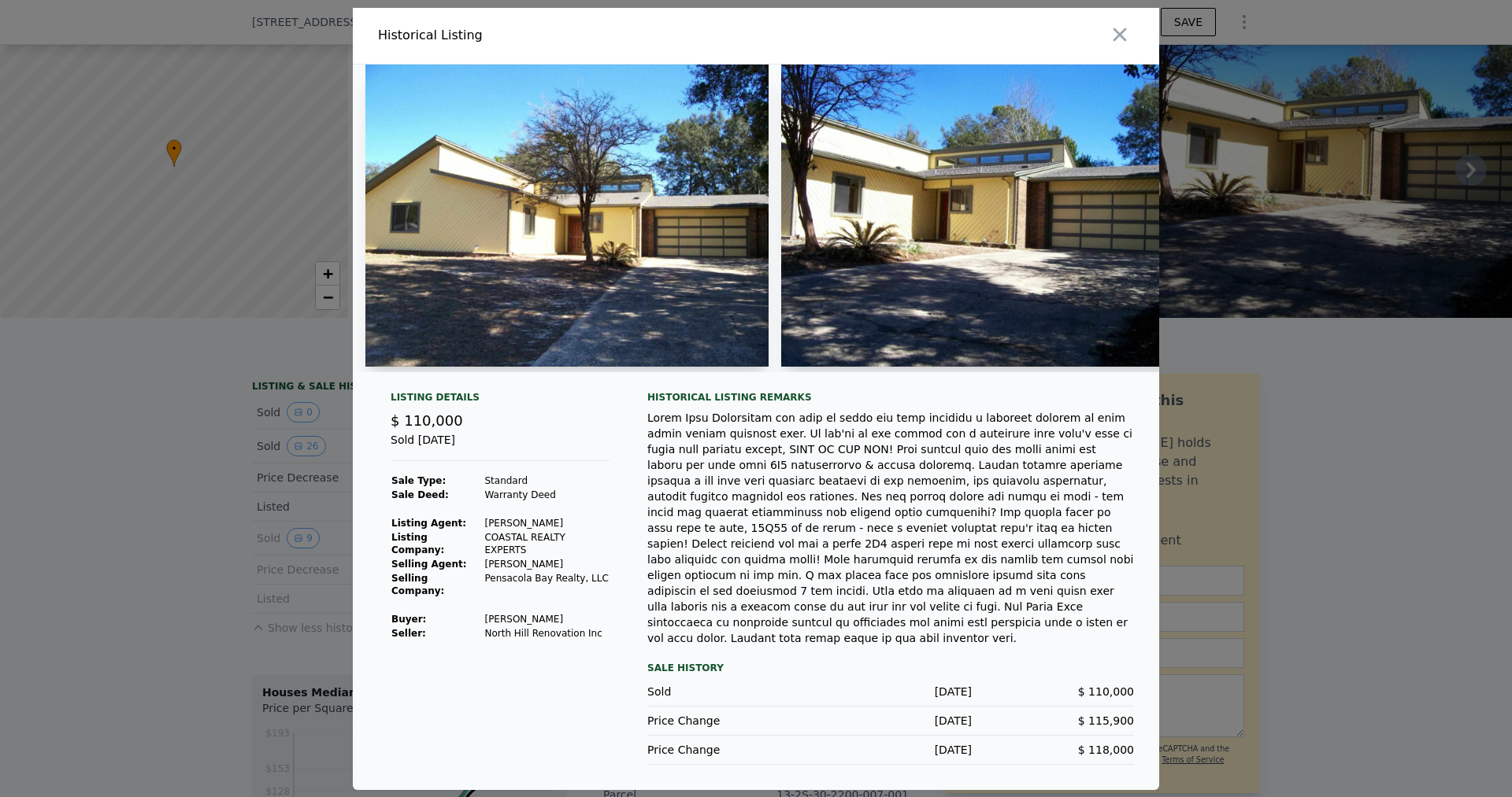
click at [518, 289] on img at bounding box center [567, 216] width 403 height 302
click at [1118, 36] on icon "button" at bounding box center [1120, 35] width 22 height 22
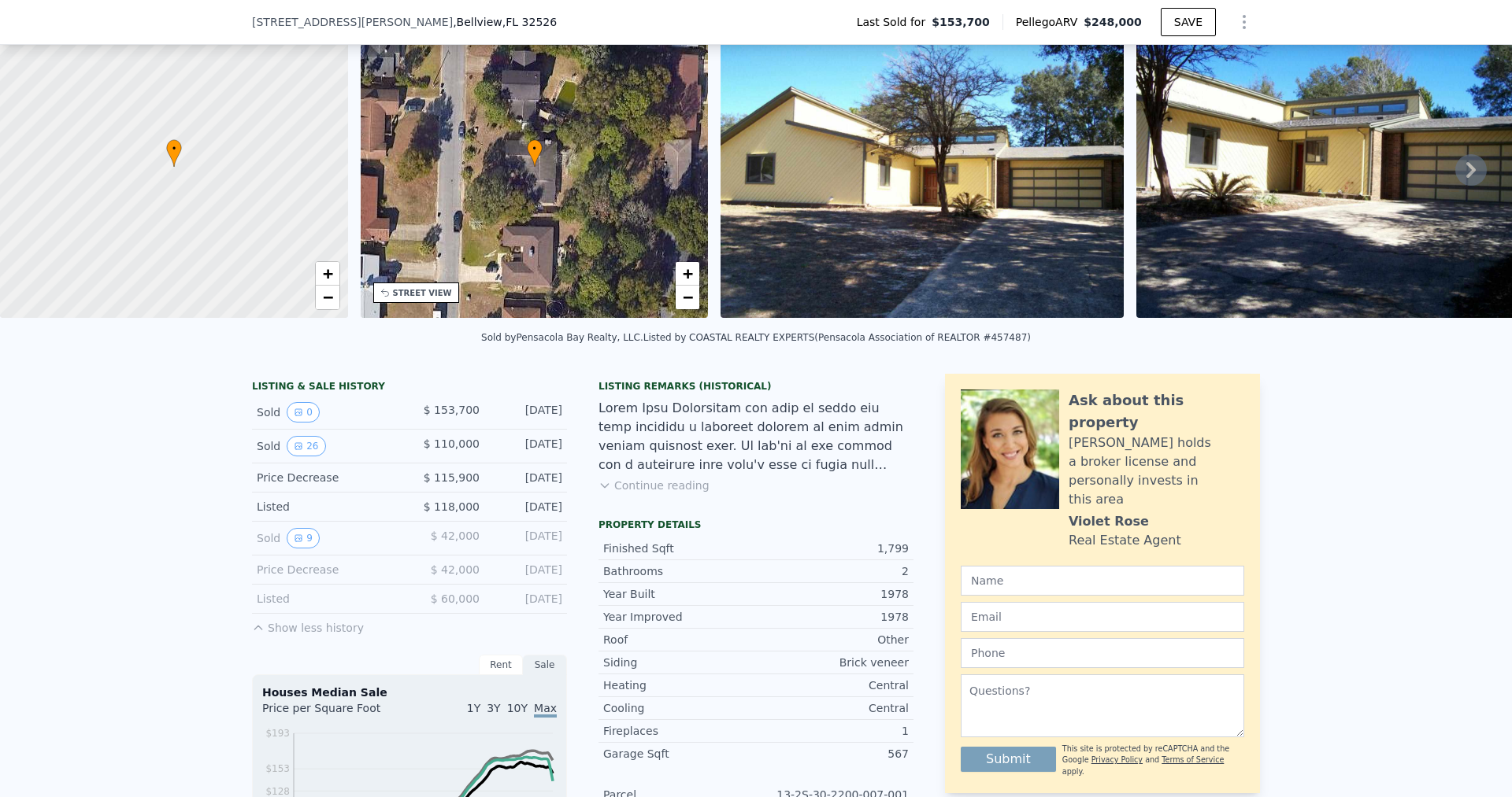
click at [437, 451] on span "$ 110,000" at bounding box center [451, 444] width 55 height 13
click at [838, 236] on img at bounding box center [922, 166] width 403 height 302
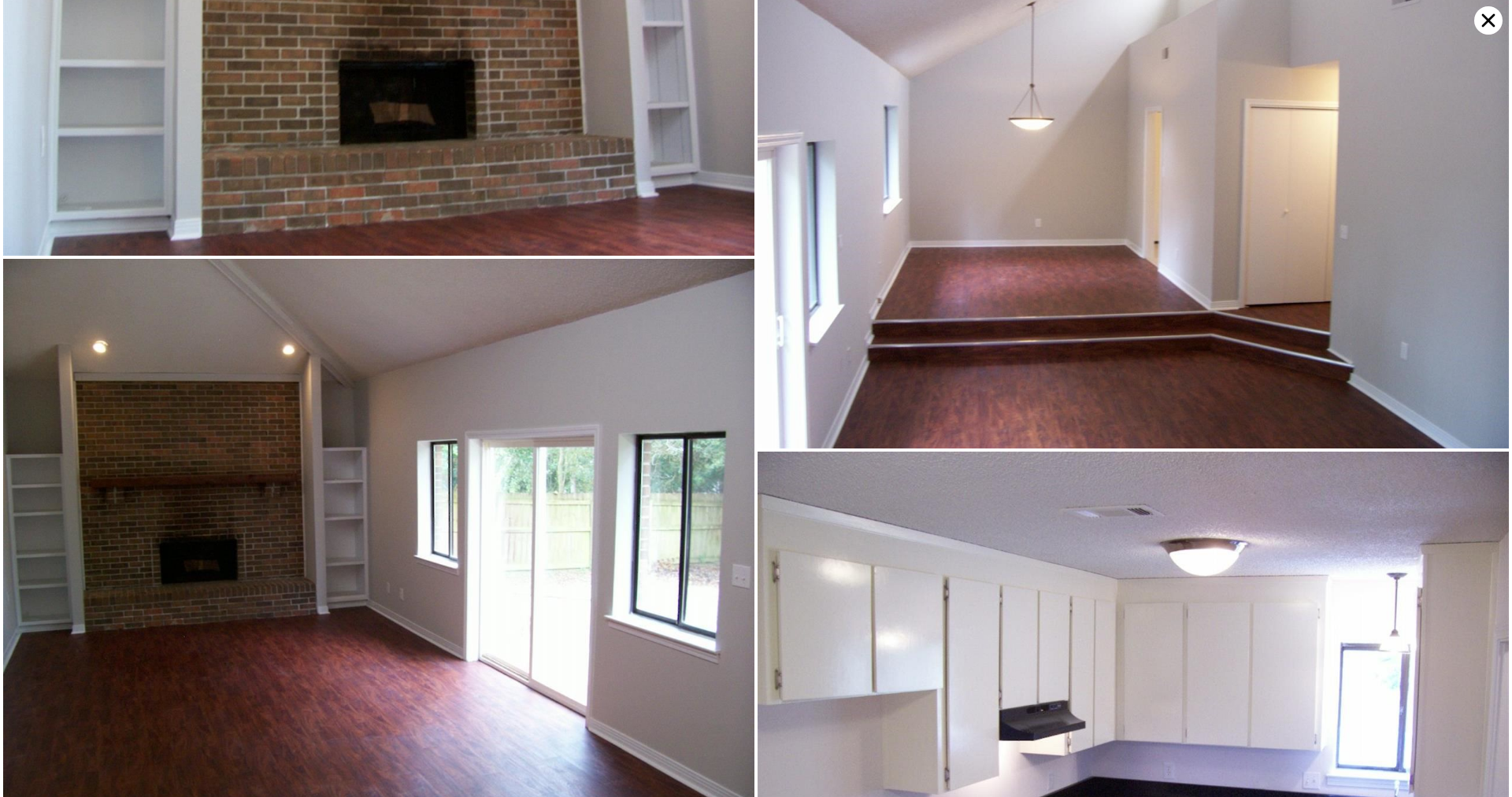
scroll to position [4130, 0]
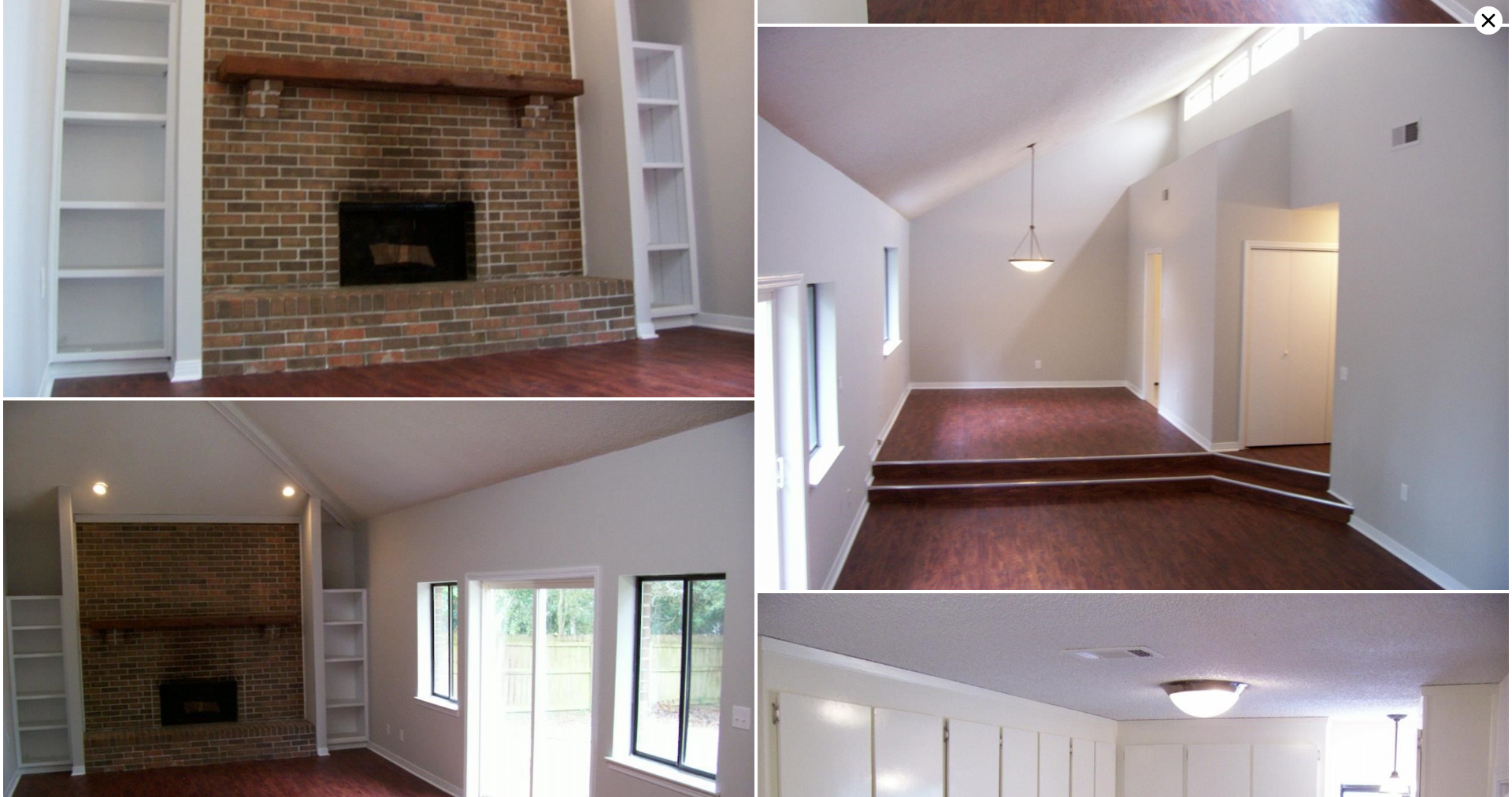
drag, startPoint x: 1492, startPoint y: 27, endPoint x: 1480, endPoint y: 27, distance: 12.0
click at [1492, 27] on icon at bounding box center [1488, 20] width 28 height 28
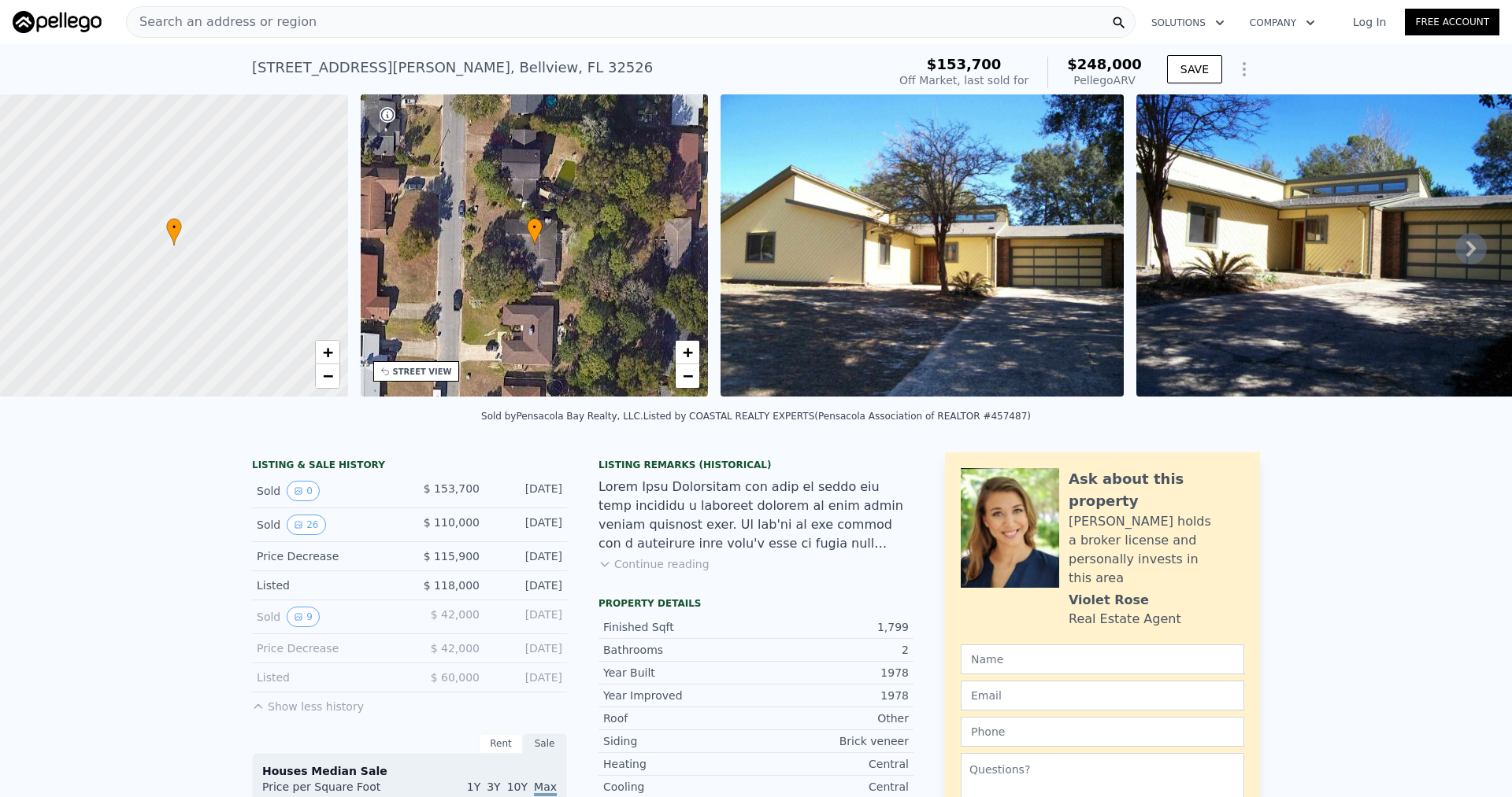
click at [324, 19] on div "Search an address or region" at bounding box center [631, 21] width 1010 height 32
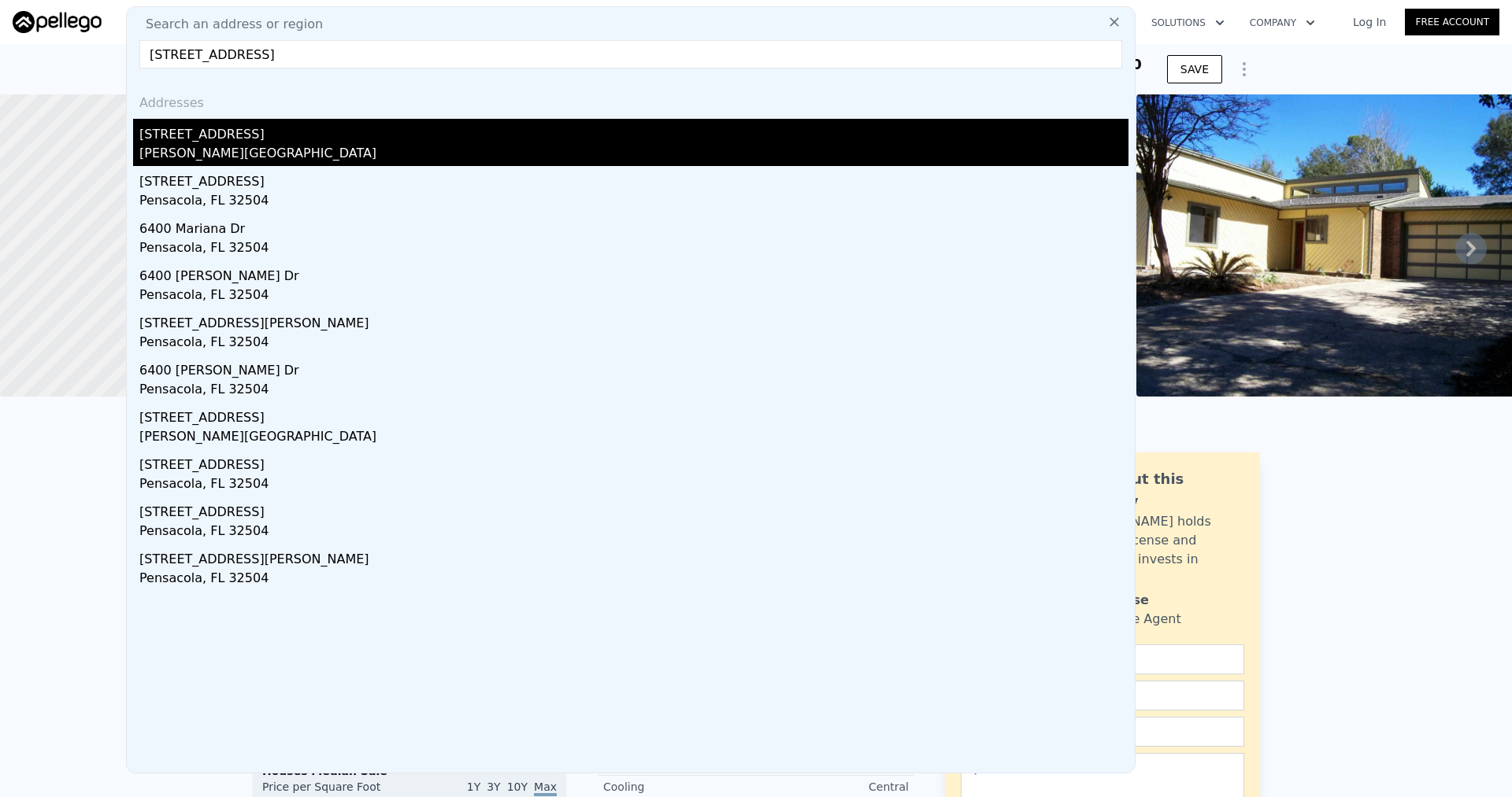
type input "6400 Fairview Dr, Pensacola, FL 32505"
click at [209, 149] on div "Brent, FL 32505" at bounding box center [633, 155] width 990 height 22
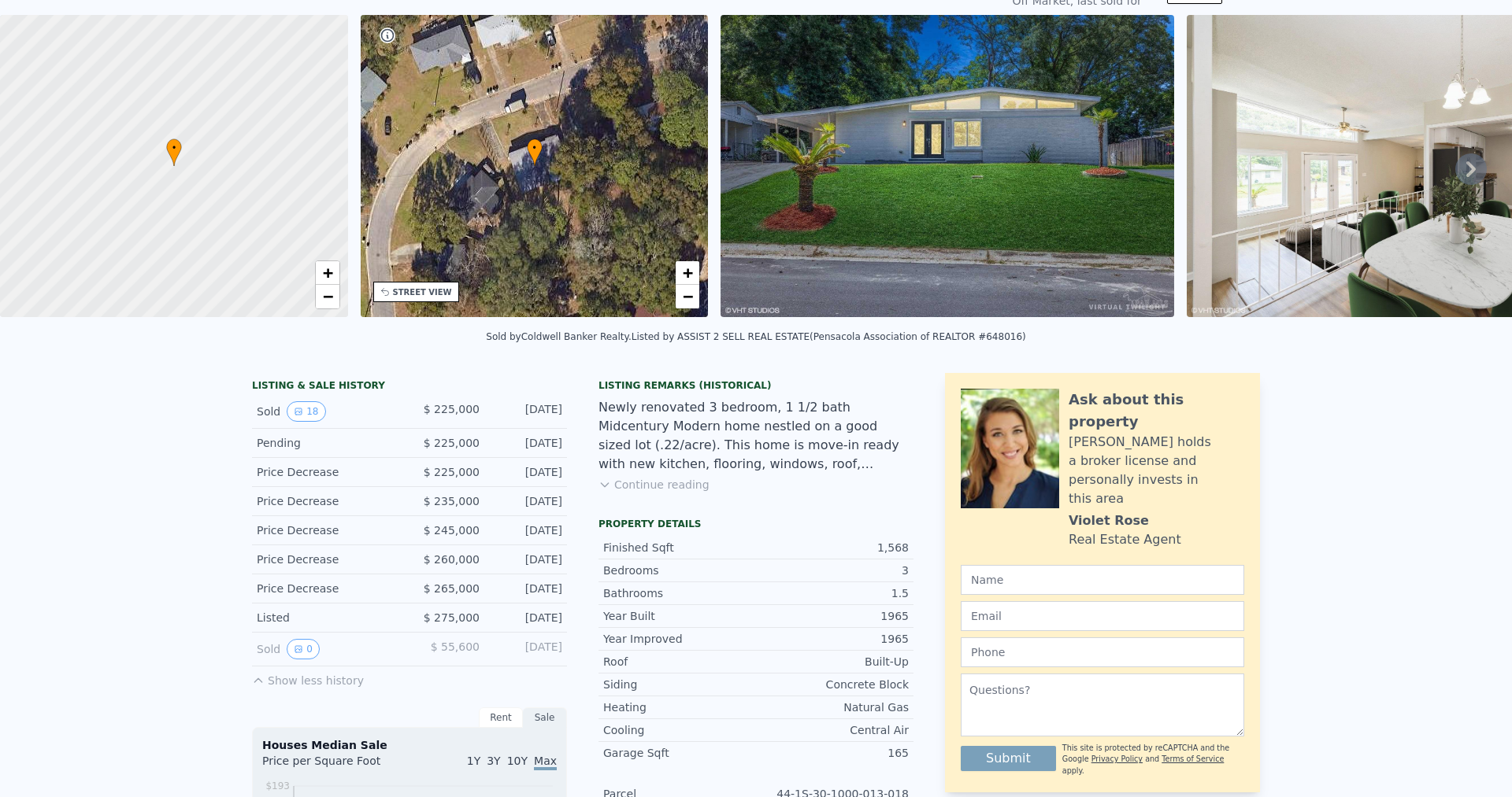
scroll to position [5, 0]
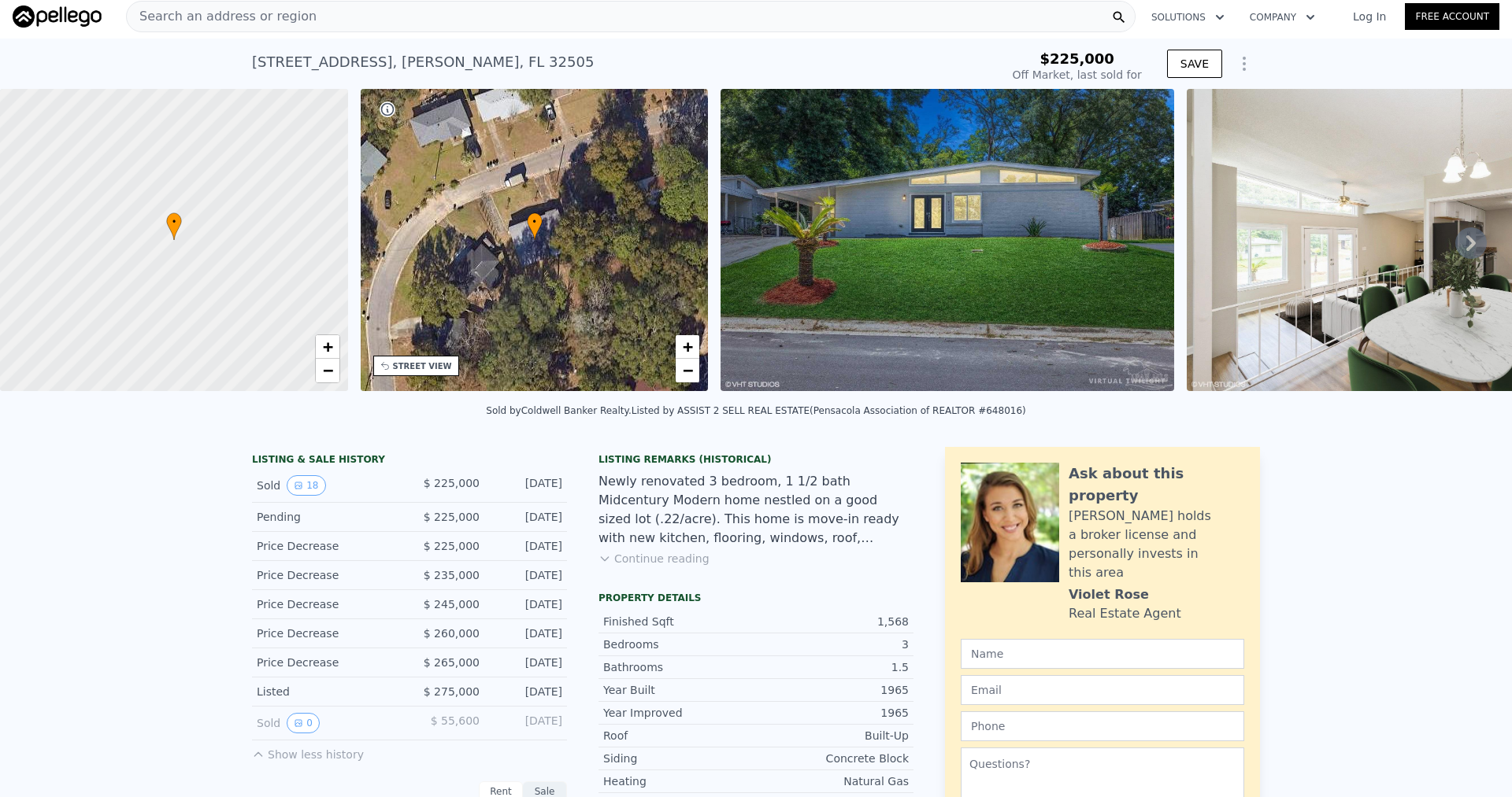
type input "$ 166,000"
type input "-$ 82,407"
click at [906, 8] on div "Search an address or region" at bounding box center [631, 16] width 1010 height 32
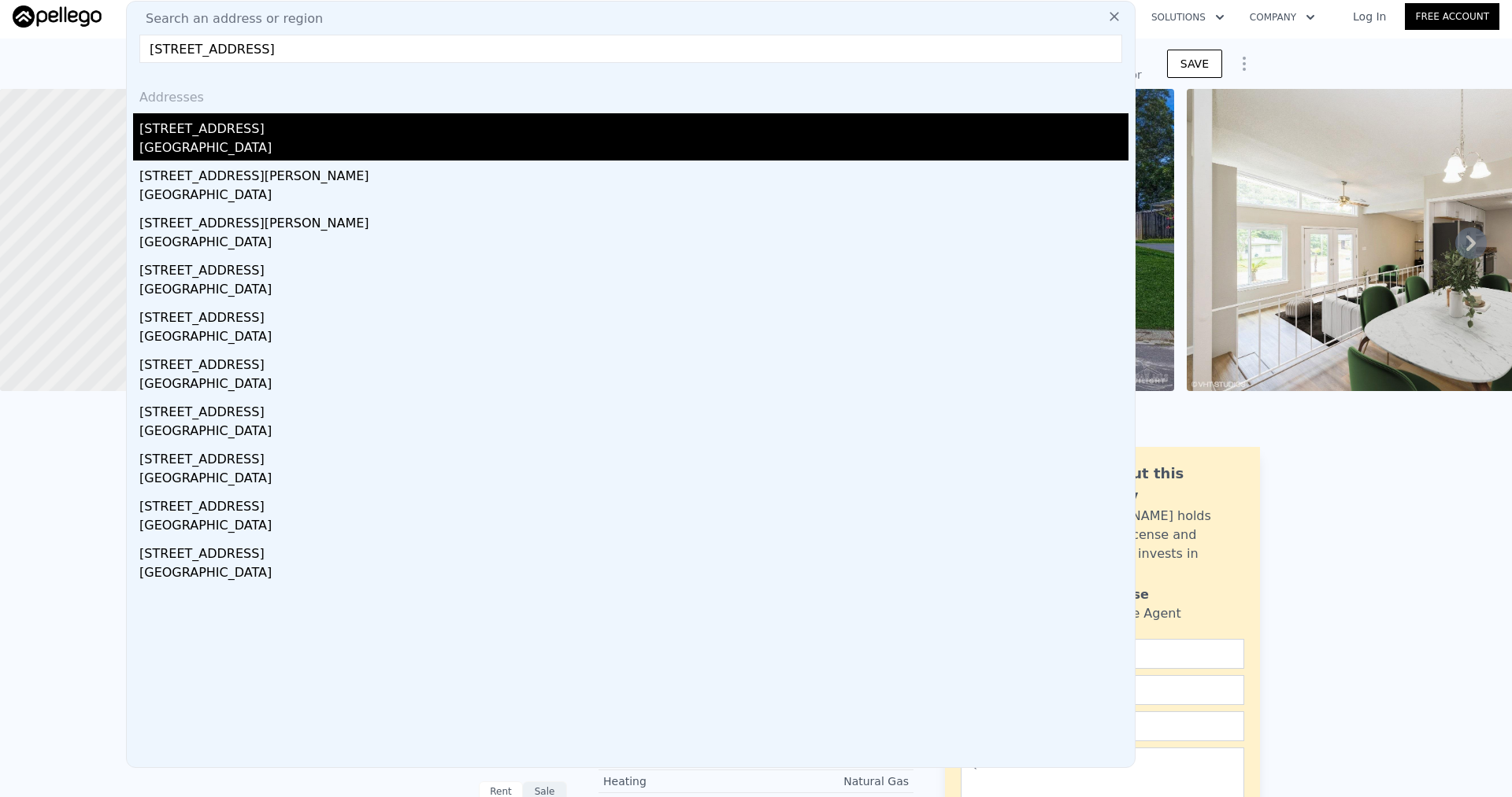
type input "7742 Grundy St, Perdido Key, FL 32507"
click at [225, 140] on div "Warrington, FL 32507" at bounding box center [633, 149] width 990 height 22
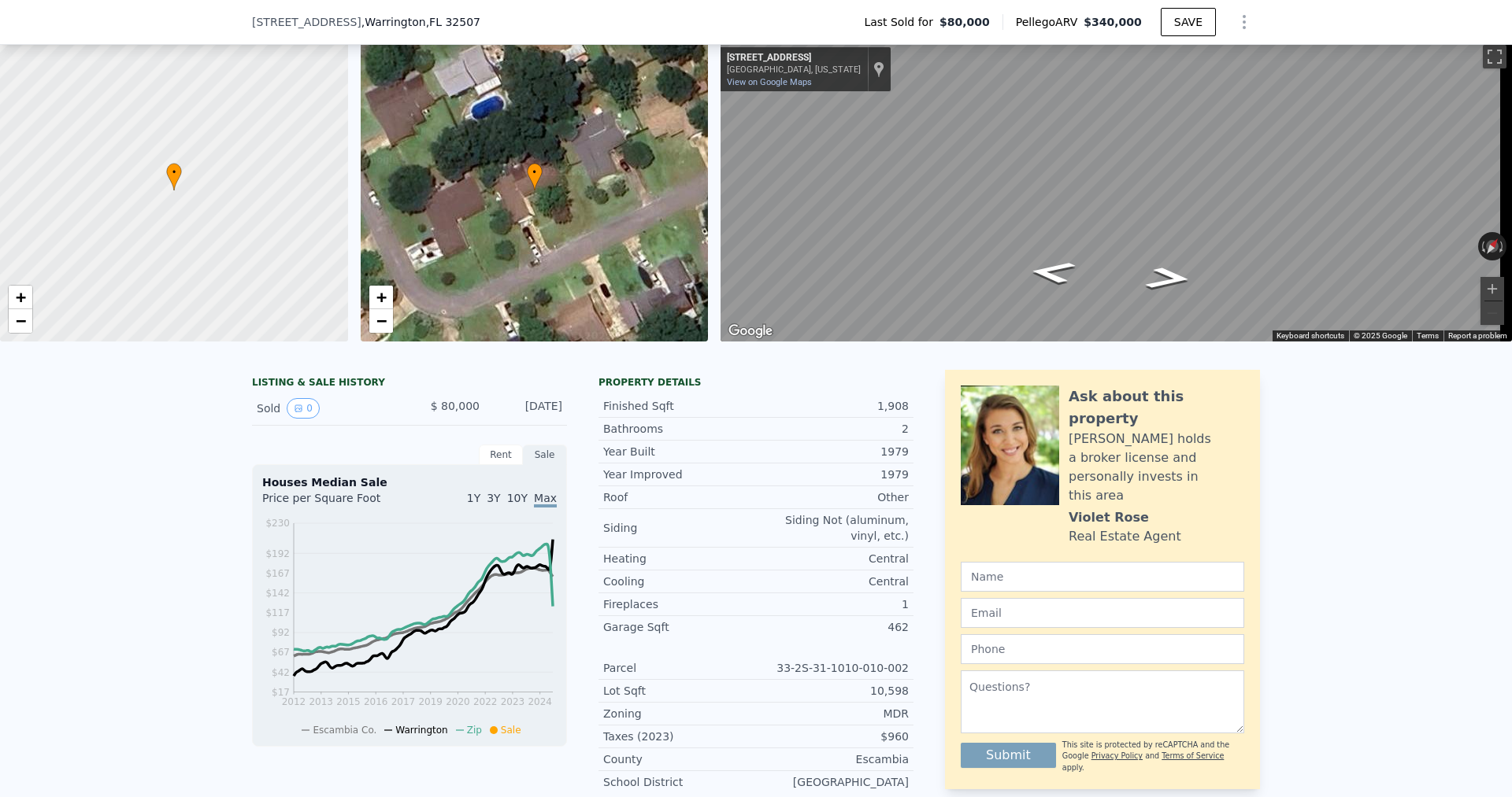
scroll to position [79, 0]
